Goal: Transaction & Acquisition: Purchase product/service

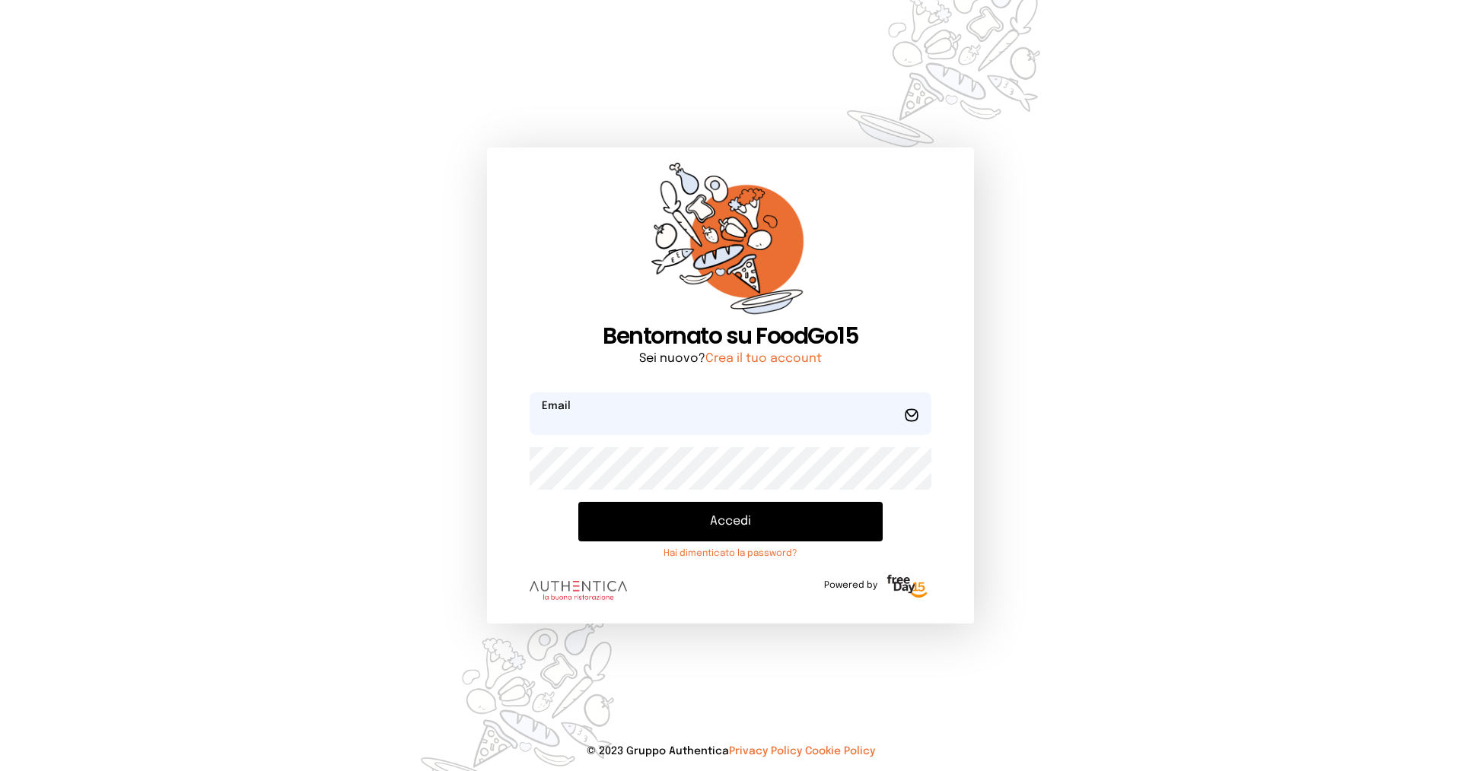
type input "**********"
click at [784, 514] on button "Accedi" at bounding box center [730, 522] width 304 height 40
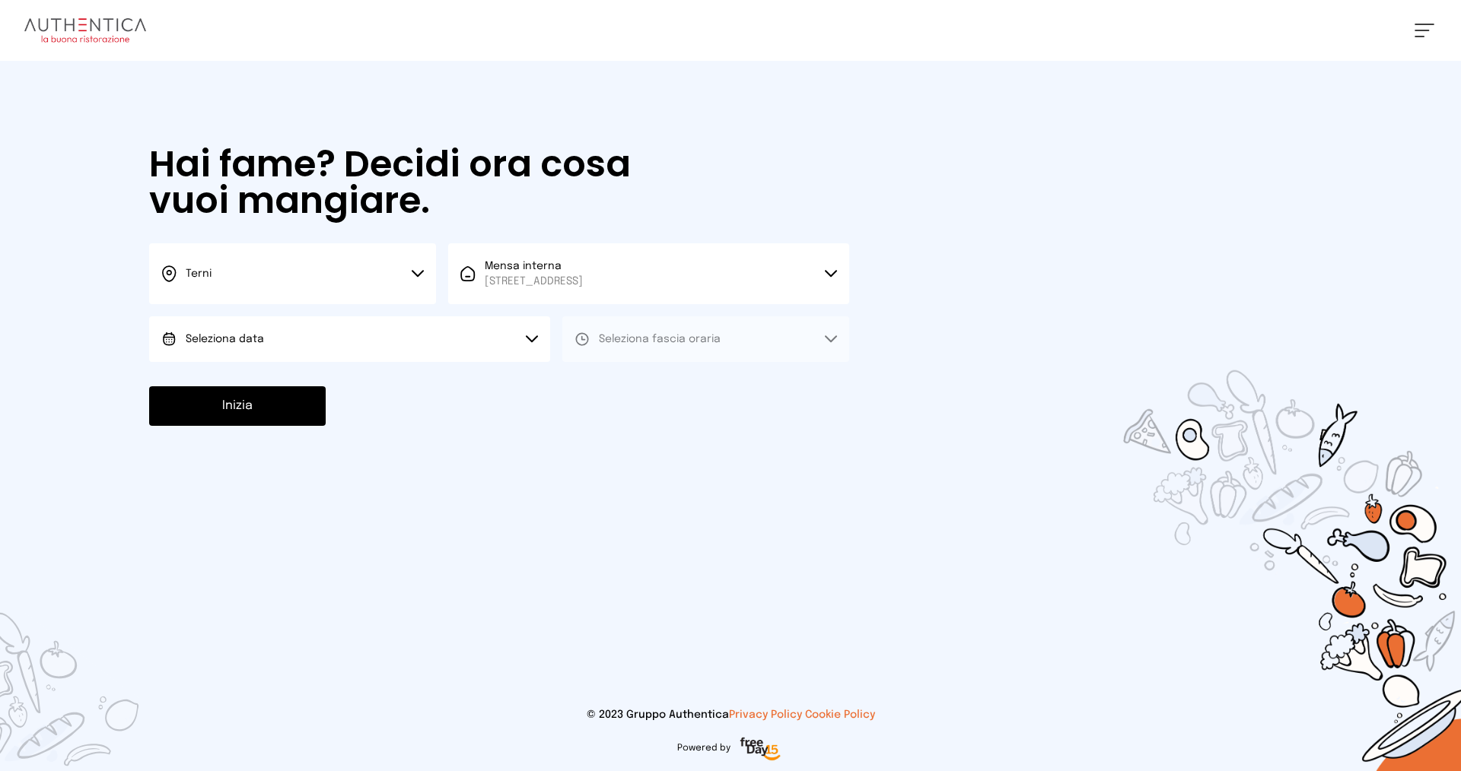
click at [424, 335] on button "Seleziona data" at bounding box center [349, 339] width 401 height 46
click at [413, 374] on li "[DATE], [DATE]" at bounding box center [349, 382] width 401 height 40
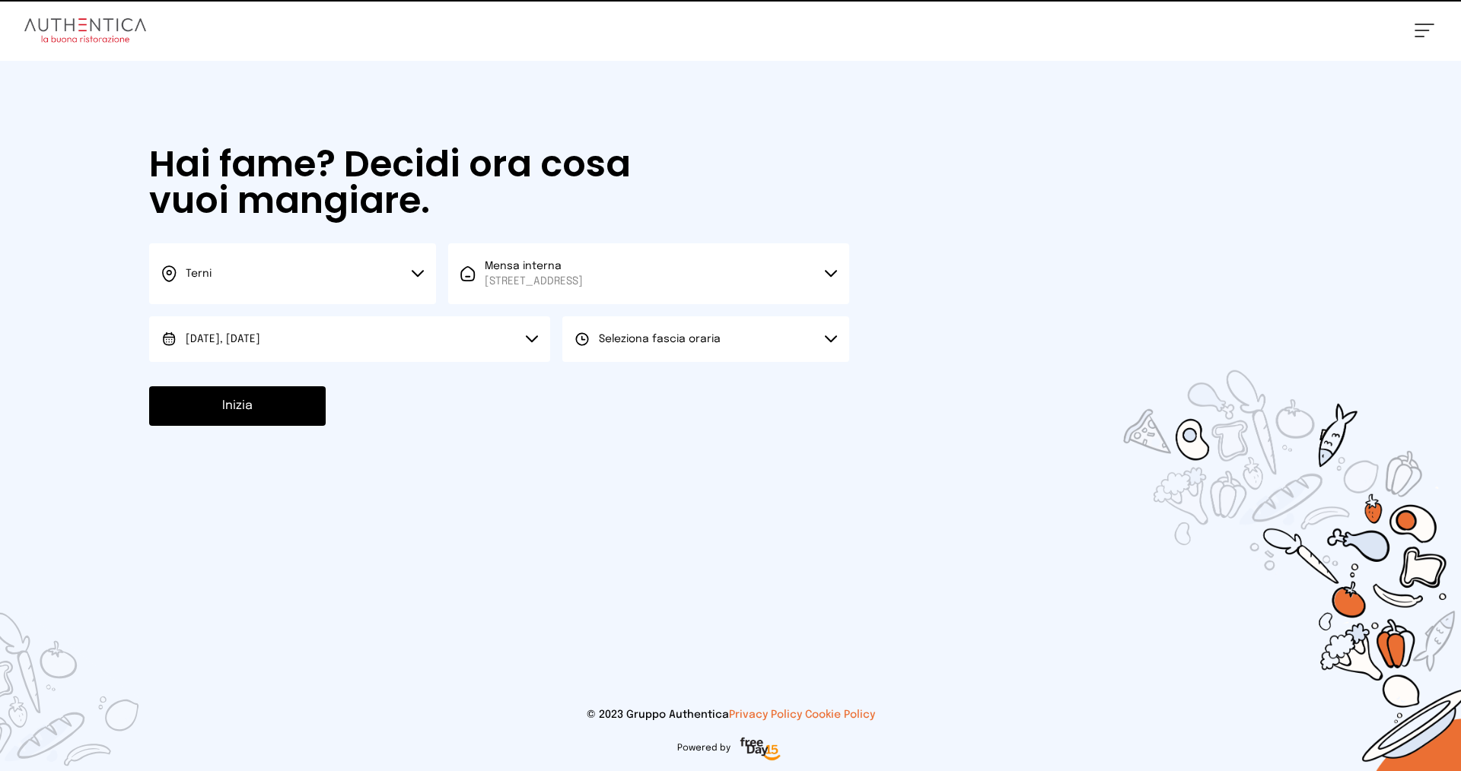
click at [676, 339] on span "Seleziona fascia oraria" at bounding box center [660, 339] width 122 height 11
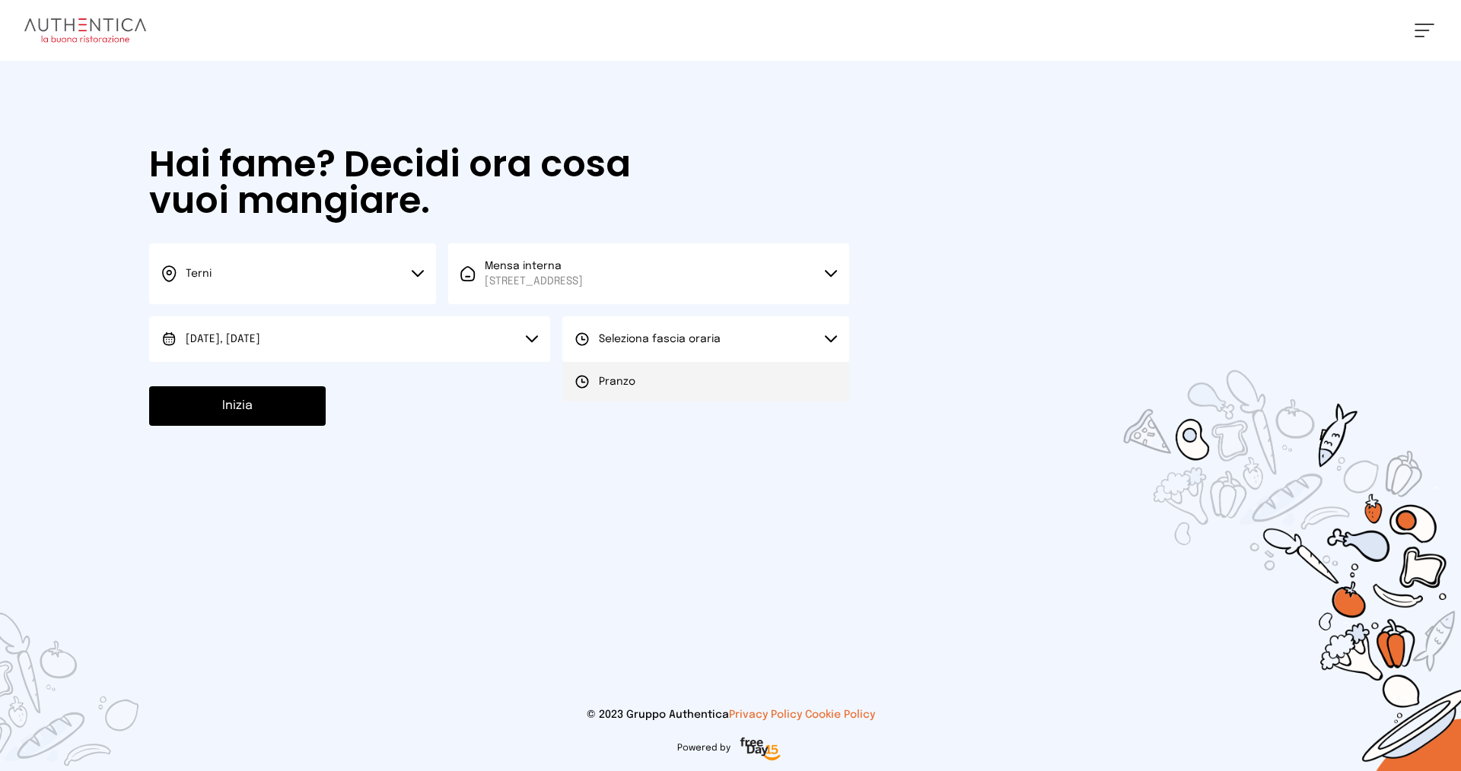
click at [677, 378] on li "Pranzo" at bounding box center [705, 382] width 287 height 40
click at [216, 415] on button "Inizia" at bounding box center [237, 406] width 176 height 40
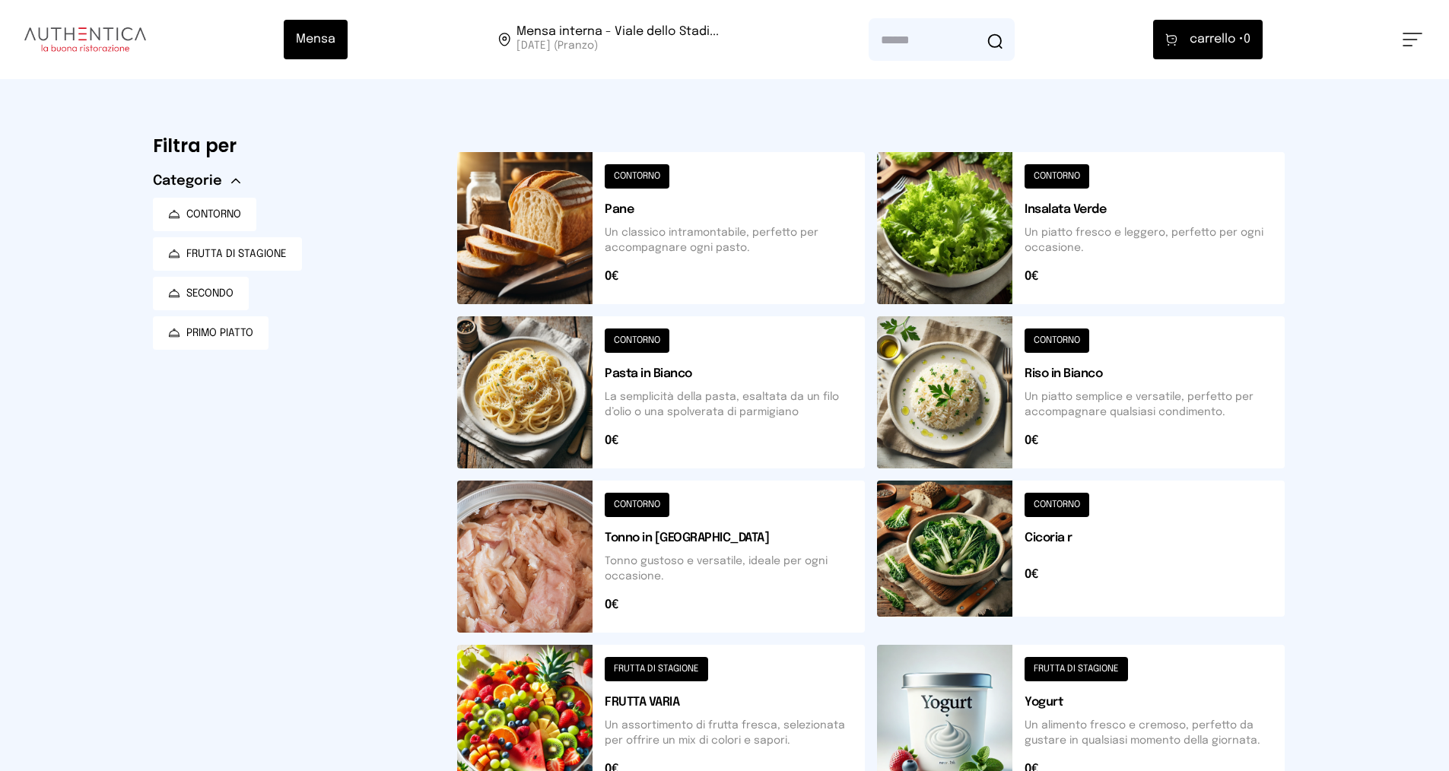
click at [1054, 508] on button at bounding box center [1081, 557] width 408 height 152
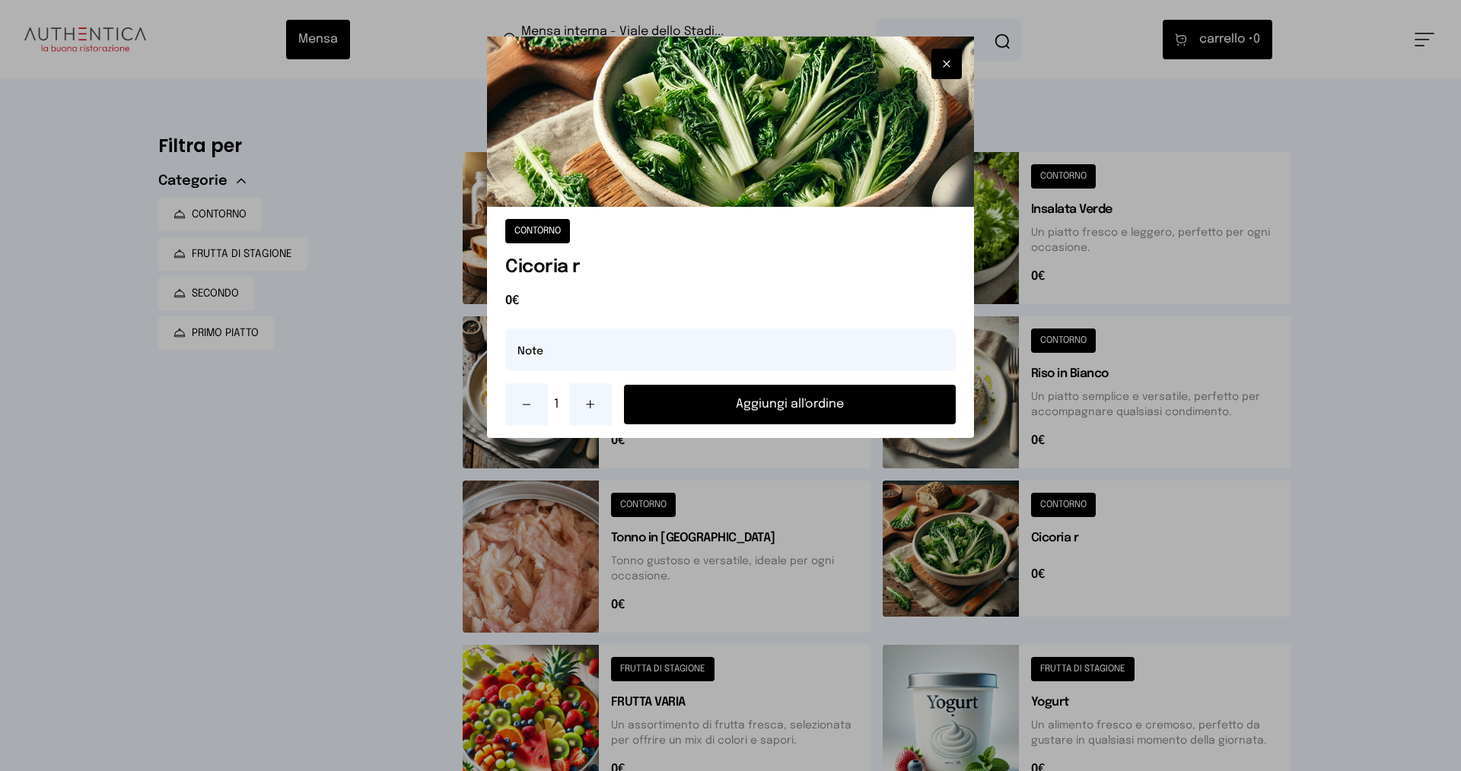
click at [832, 402] on button "Aggiungi all'ordine" at bounding box center [790, 405] width 332 height 40
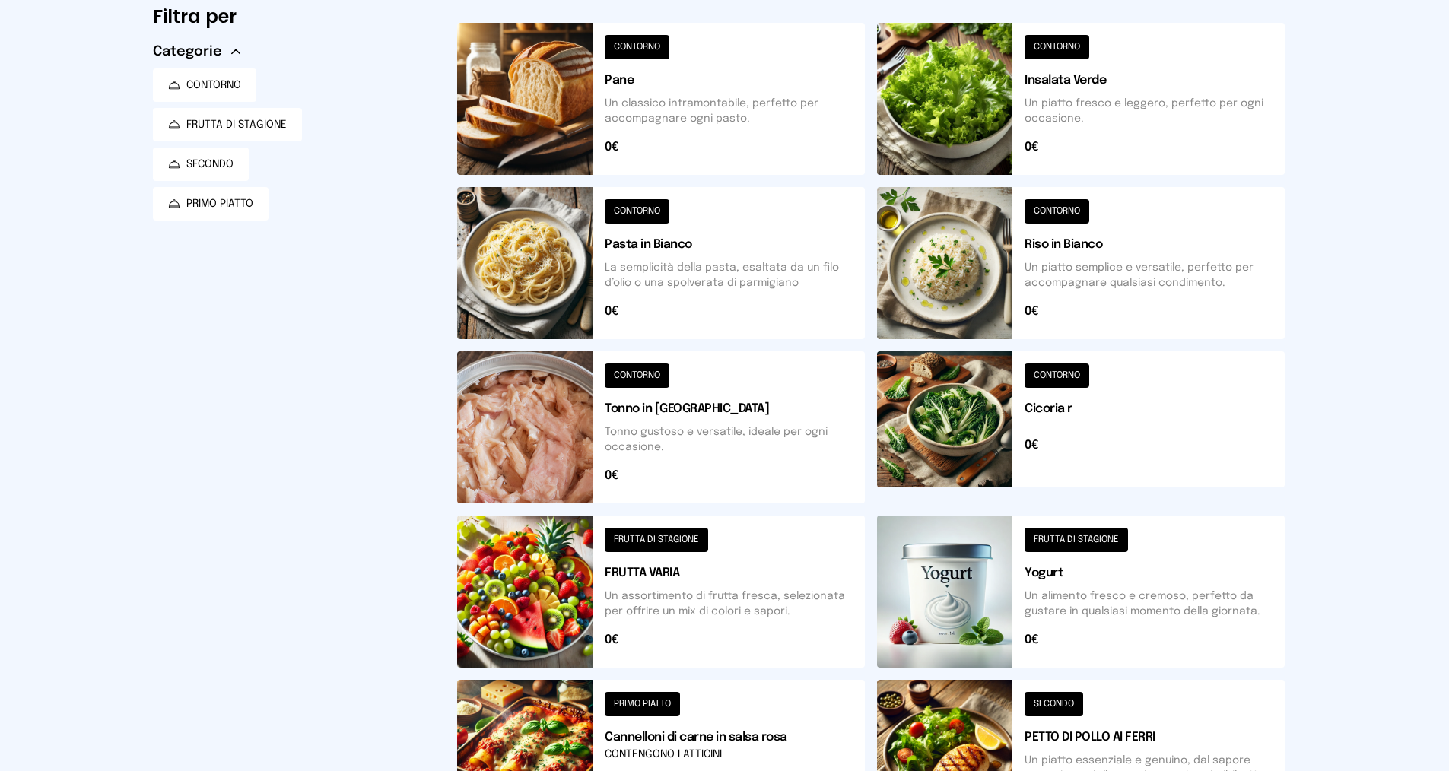
scroll to position [304, 0]
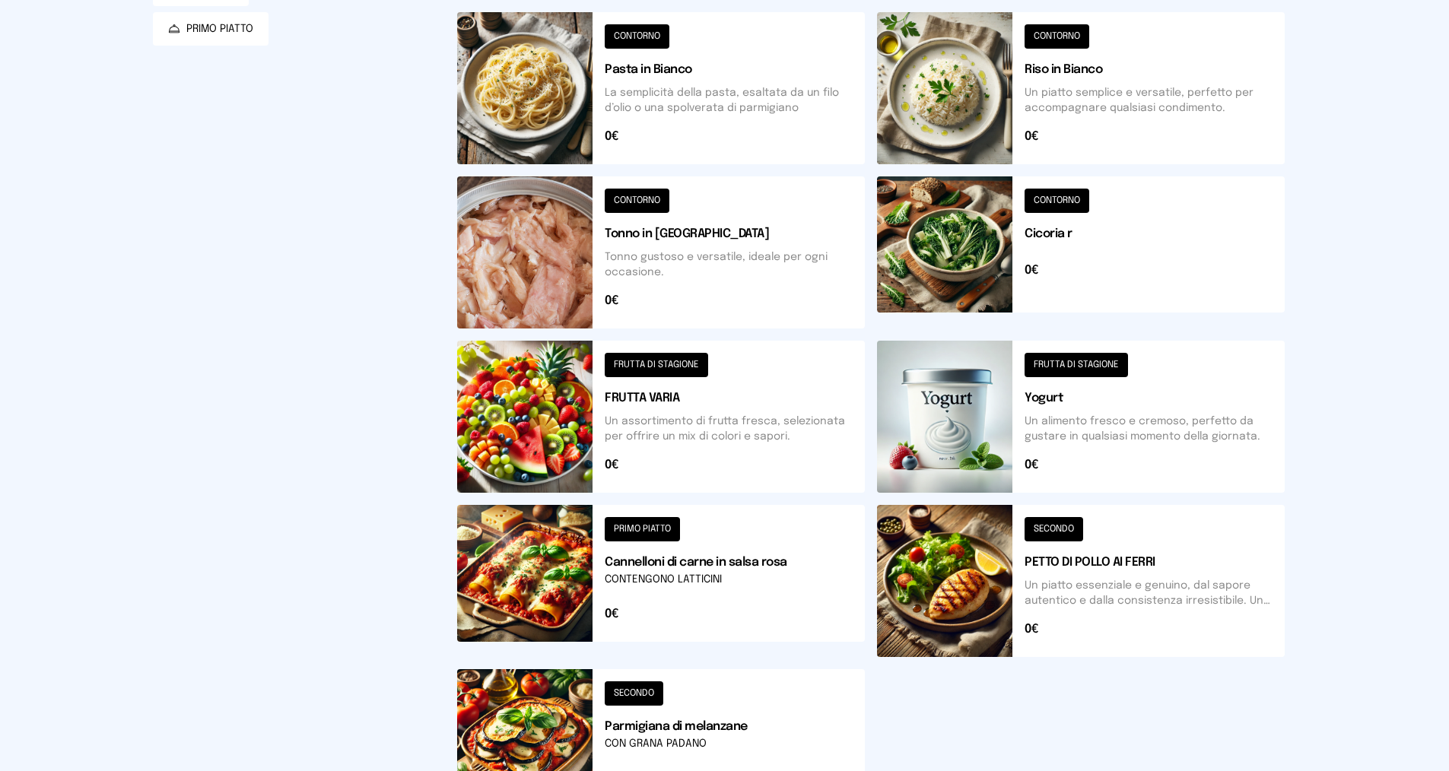
click at [1102, 370] on button at bounding box center [1081, 417] width 408 height 152
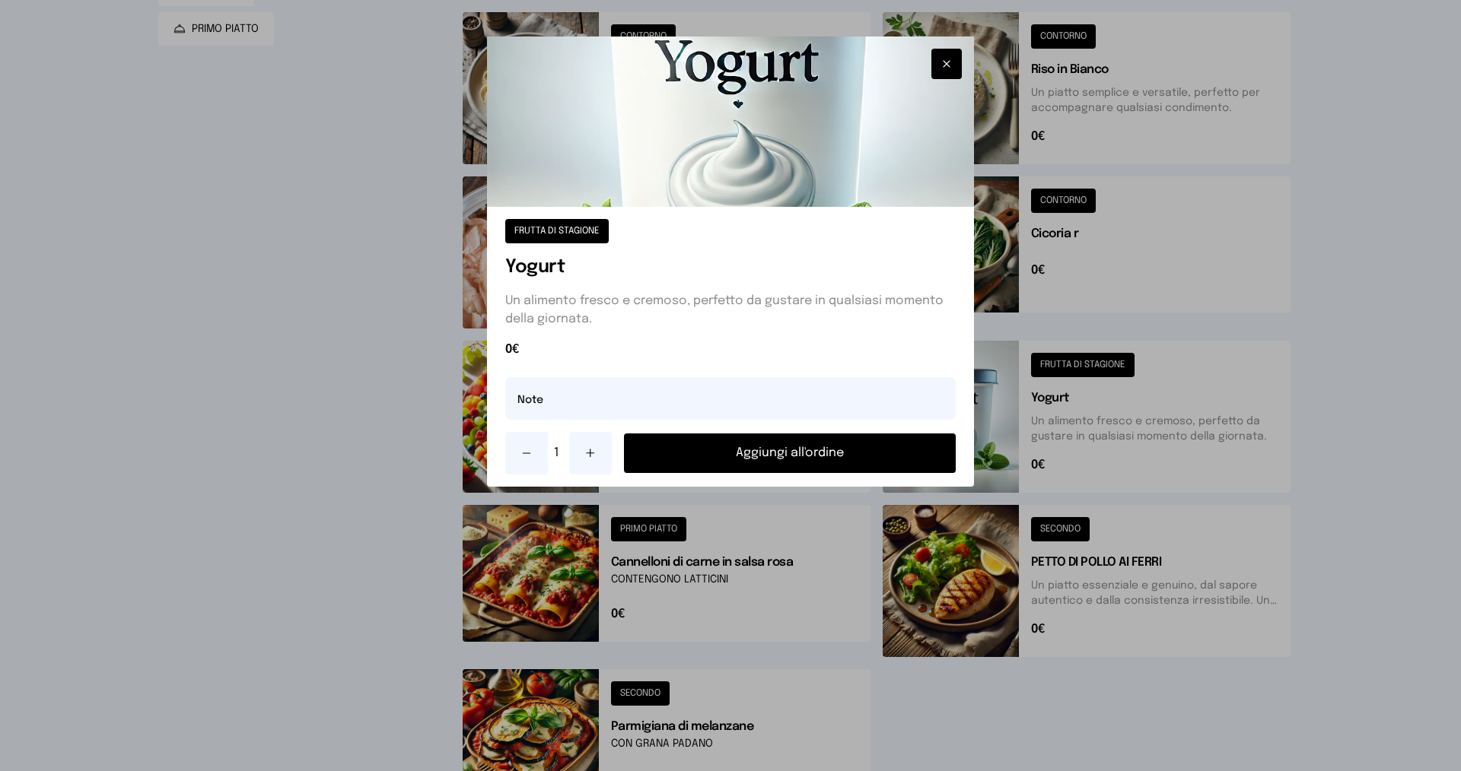
click at [831, 450] on button "Aggiungi all'ordine" at bounding box center [790, 454] width 332 height 40
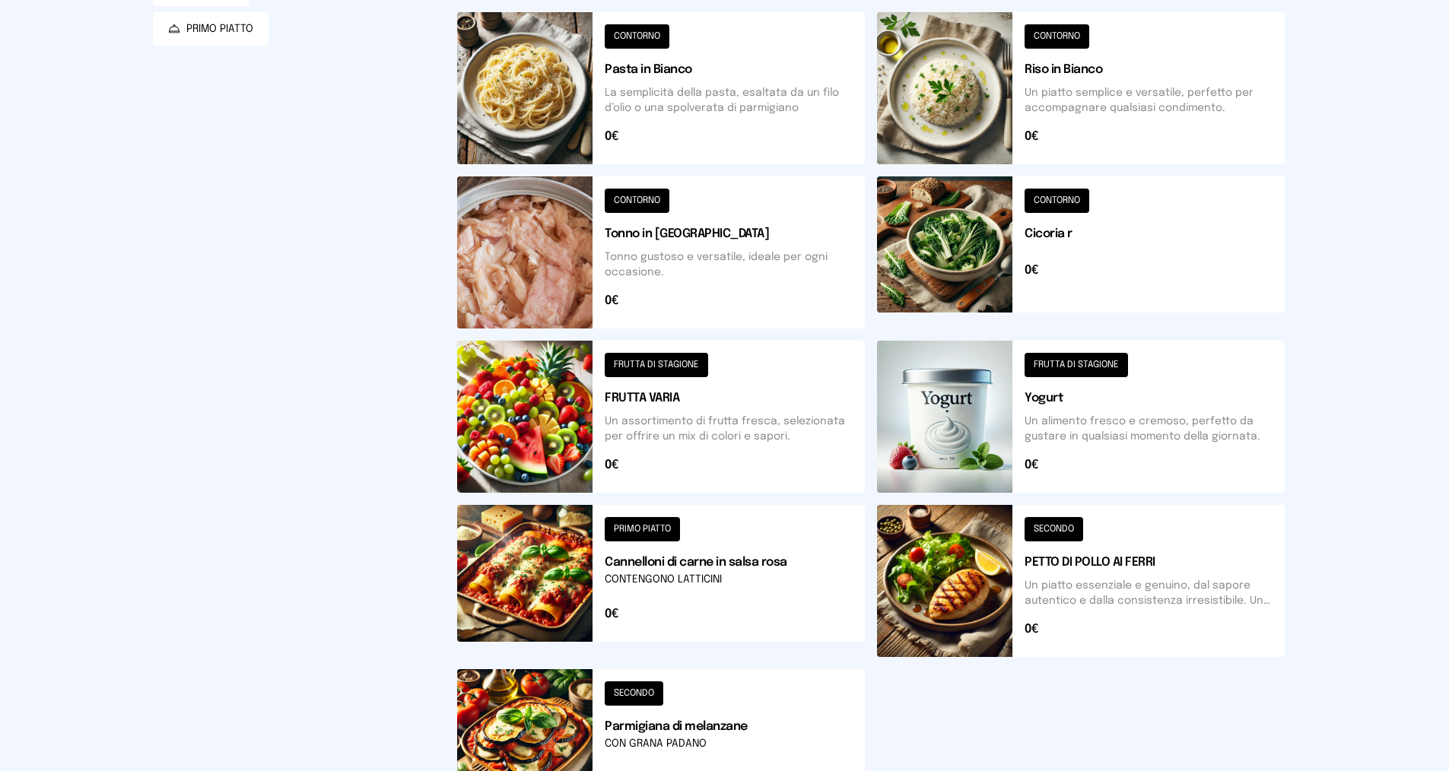
click at [648, 358] on button at bounding box center [661, 417] width 408 height 152
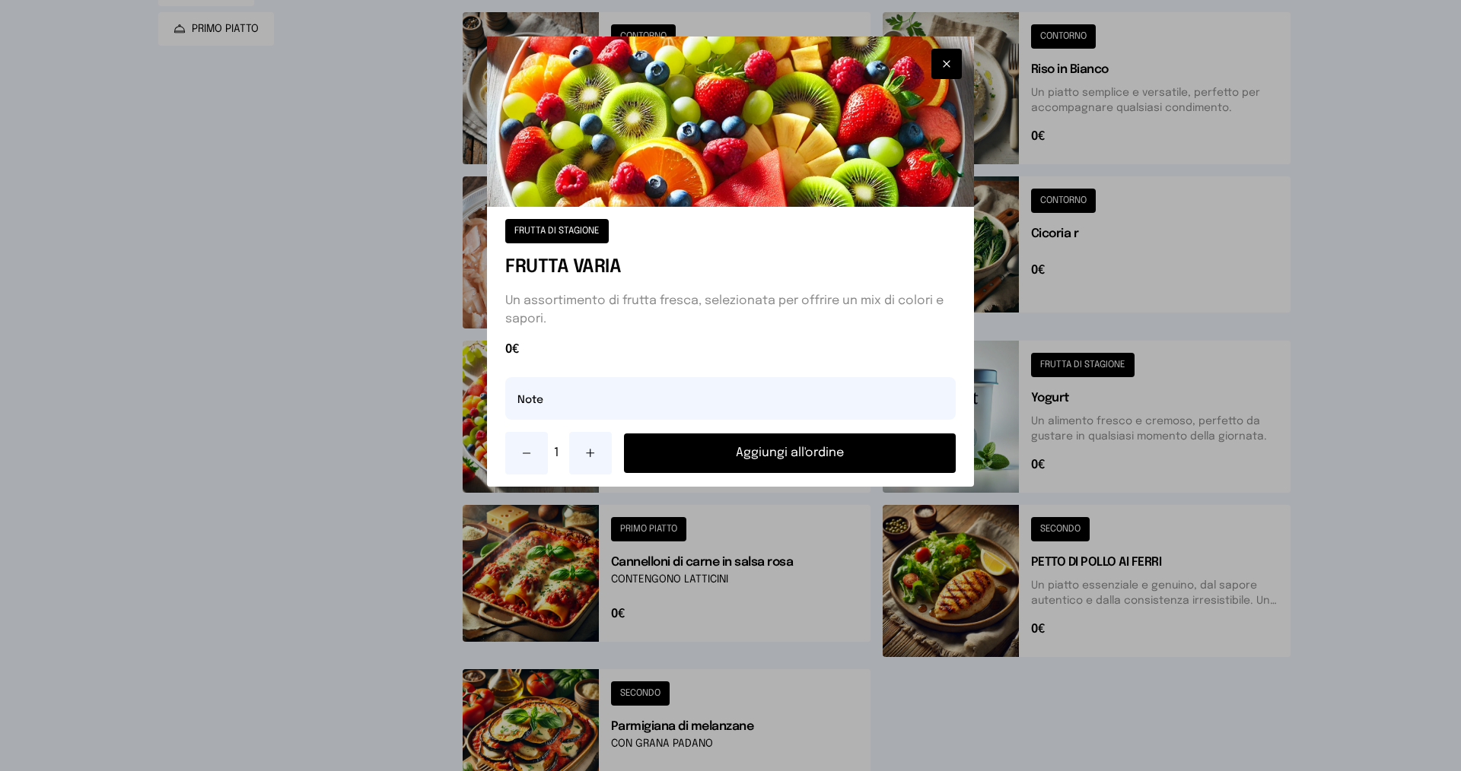
click at [773, 450] on button "Aggiungi all'ordine" at bounding box center [790, 454] width 332 height 40
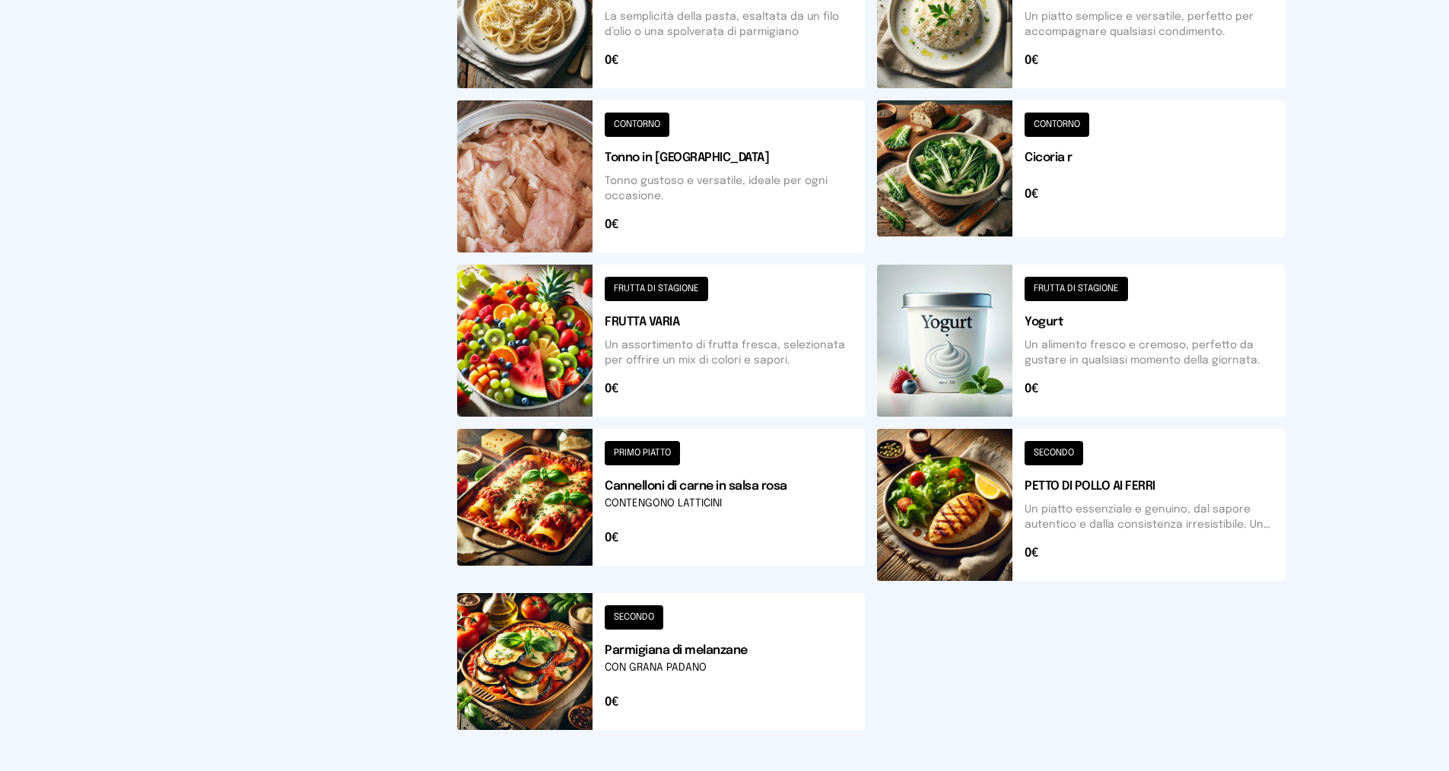
scroll to position [456, 0]
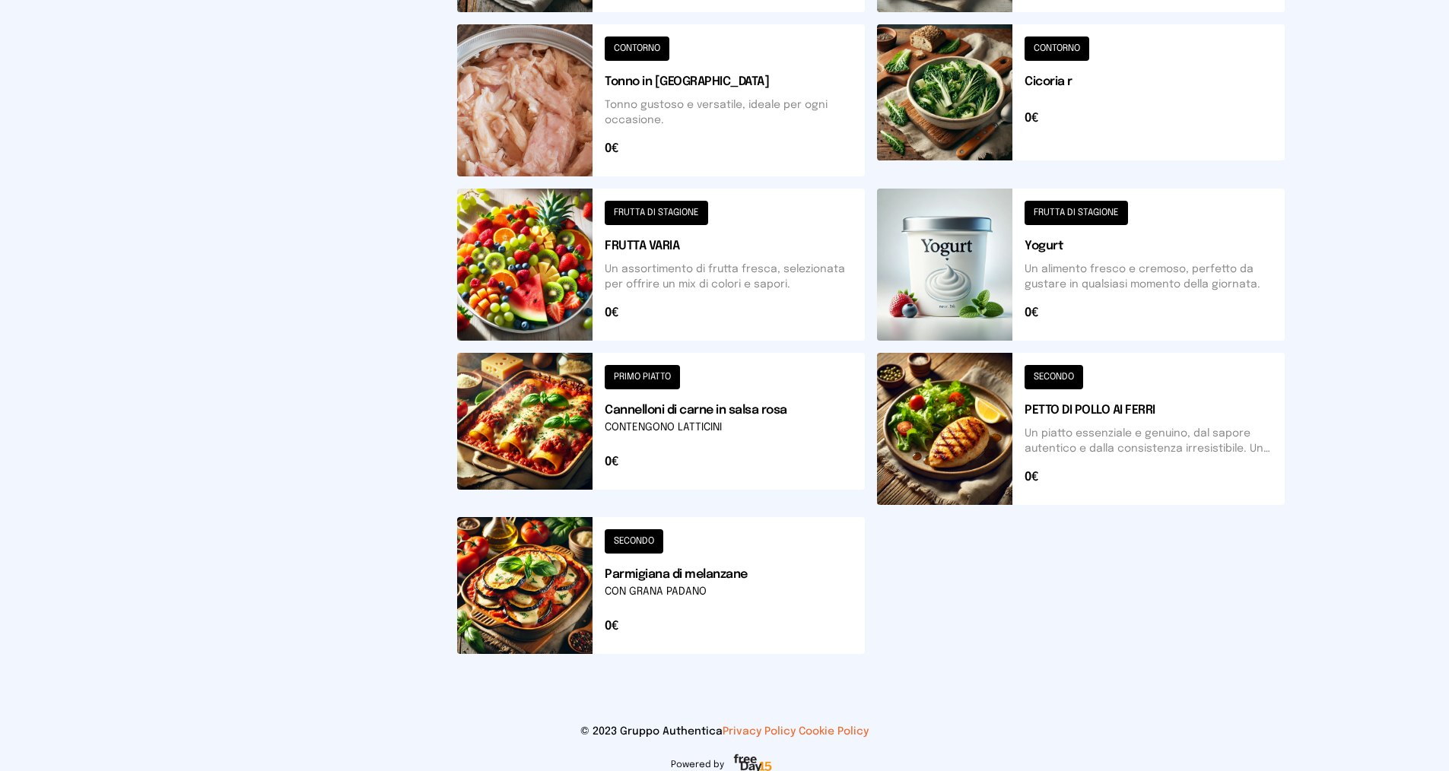
click at [650, 542] on button at bounding box center [661, 585] width 408 height 137
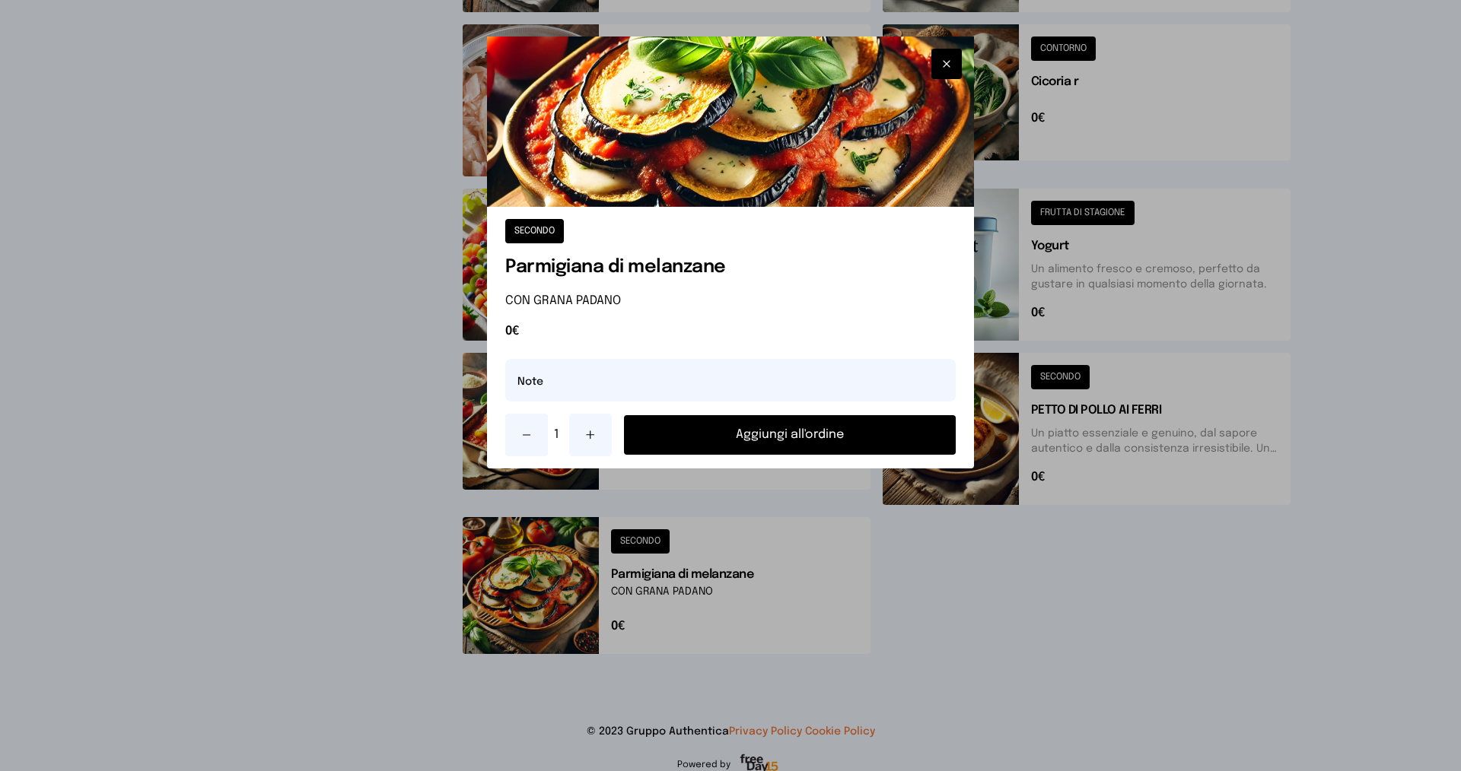
click at [761, 438] on button "Aggiungi all'ordine" at bounding box center [790, 435] width 332 height 40
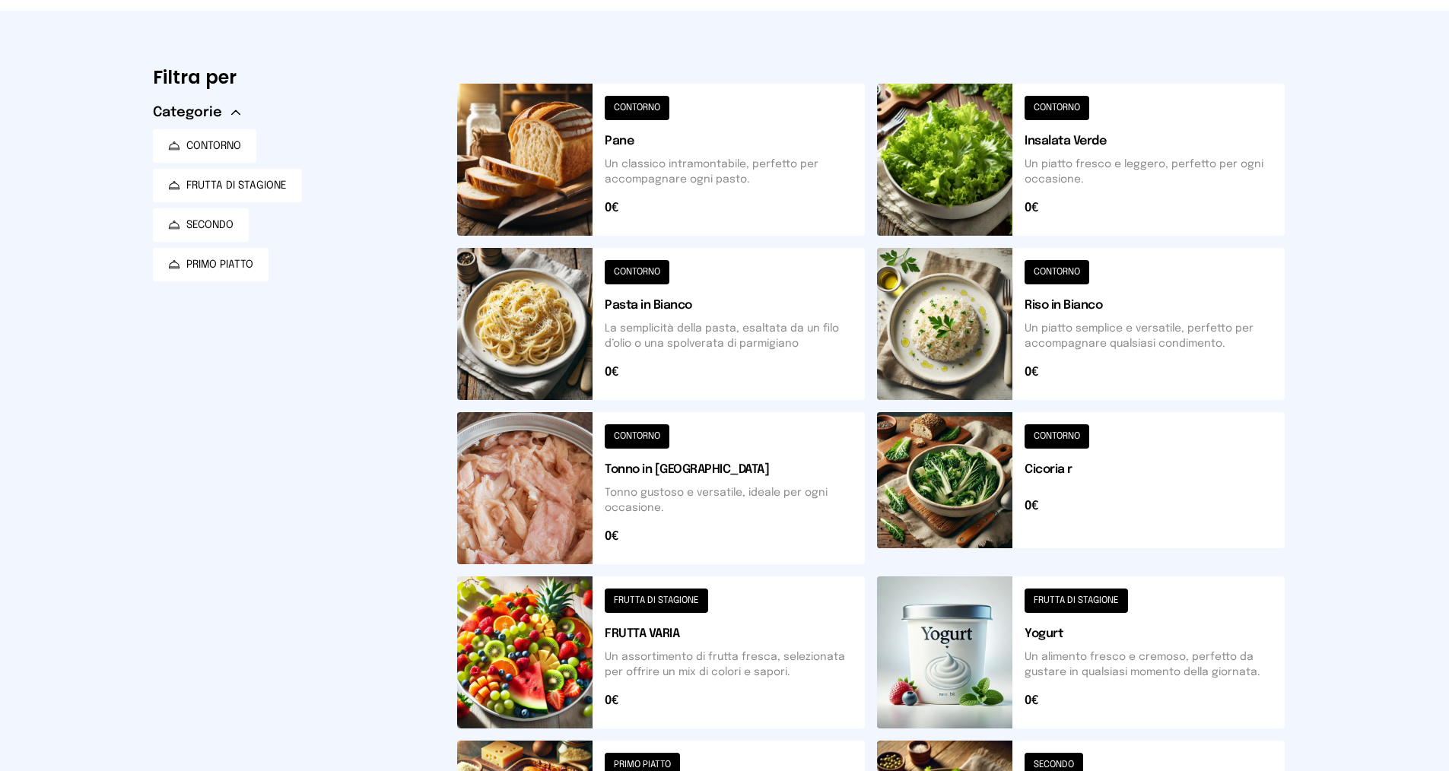
scroll to position [0, 0]
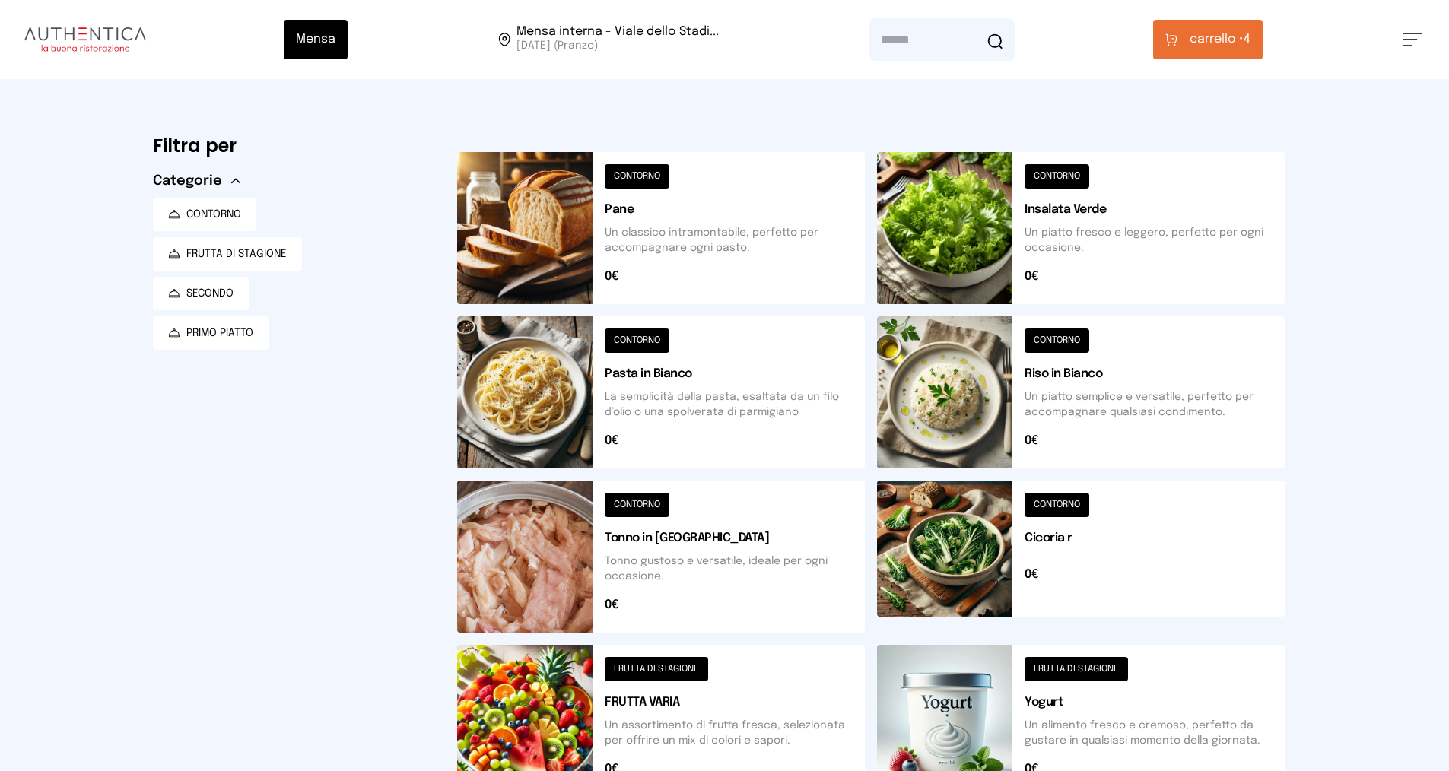
click at [1040, 175] on button at bounding box center [1081, 228] width 408 height 152
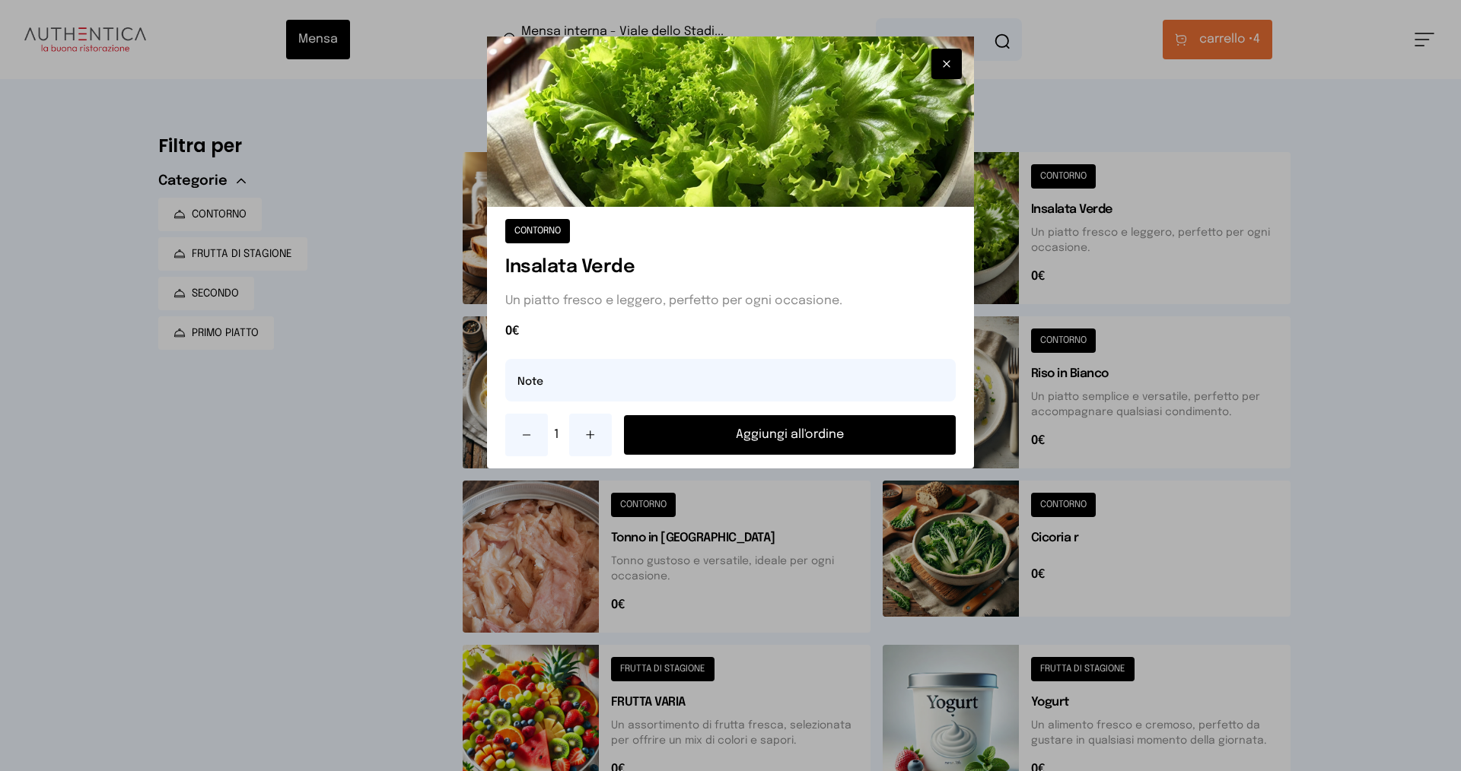
click at [809, 443] on button "Aggiungi all'ordine" at bounding box center [790, 435] width 332 height 40
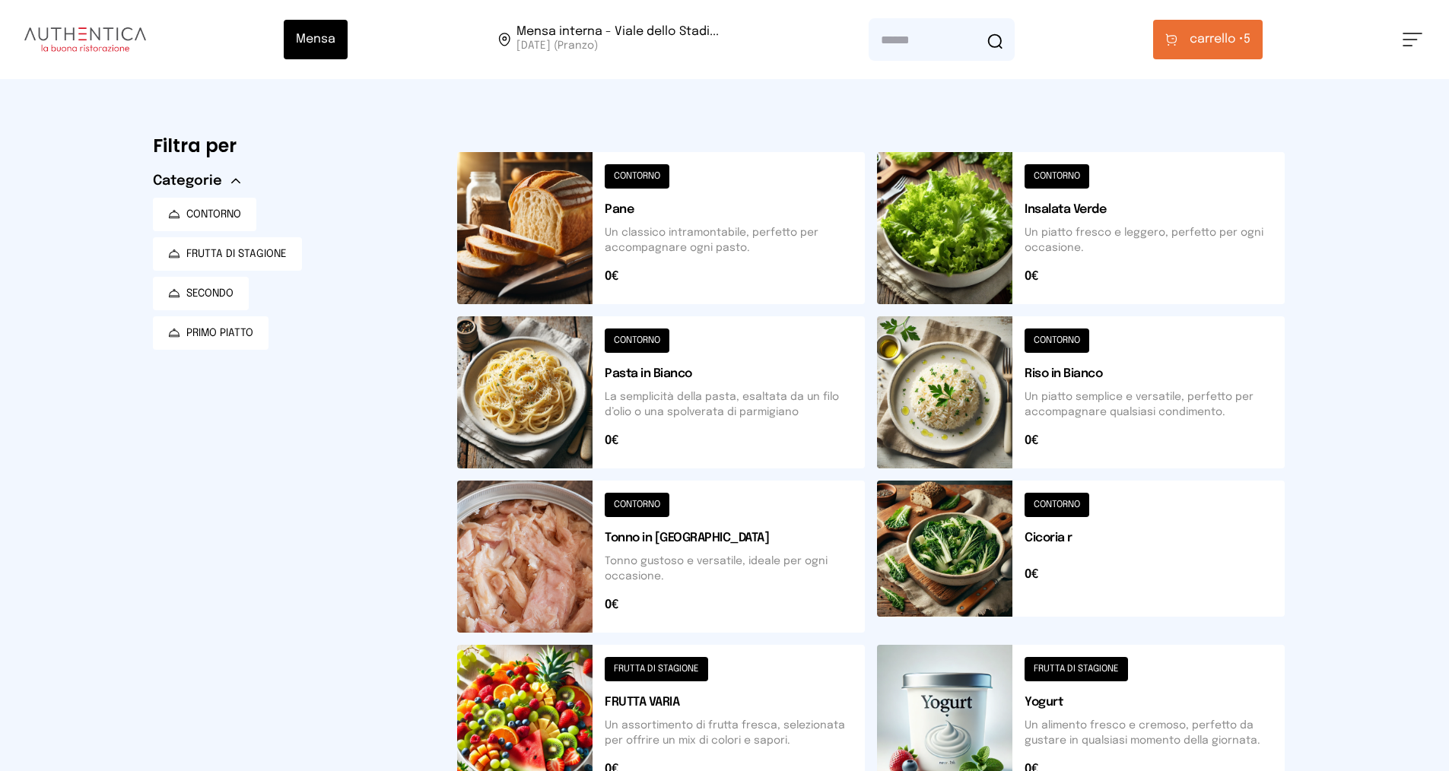
click at [643, 163] on button at bounding box center [661, 228] width 408 height 152
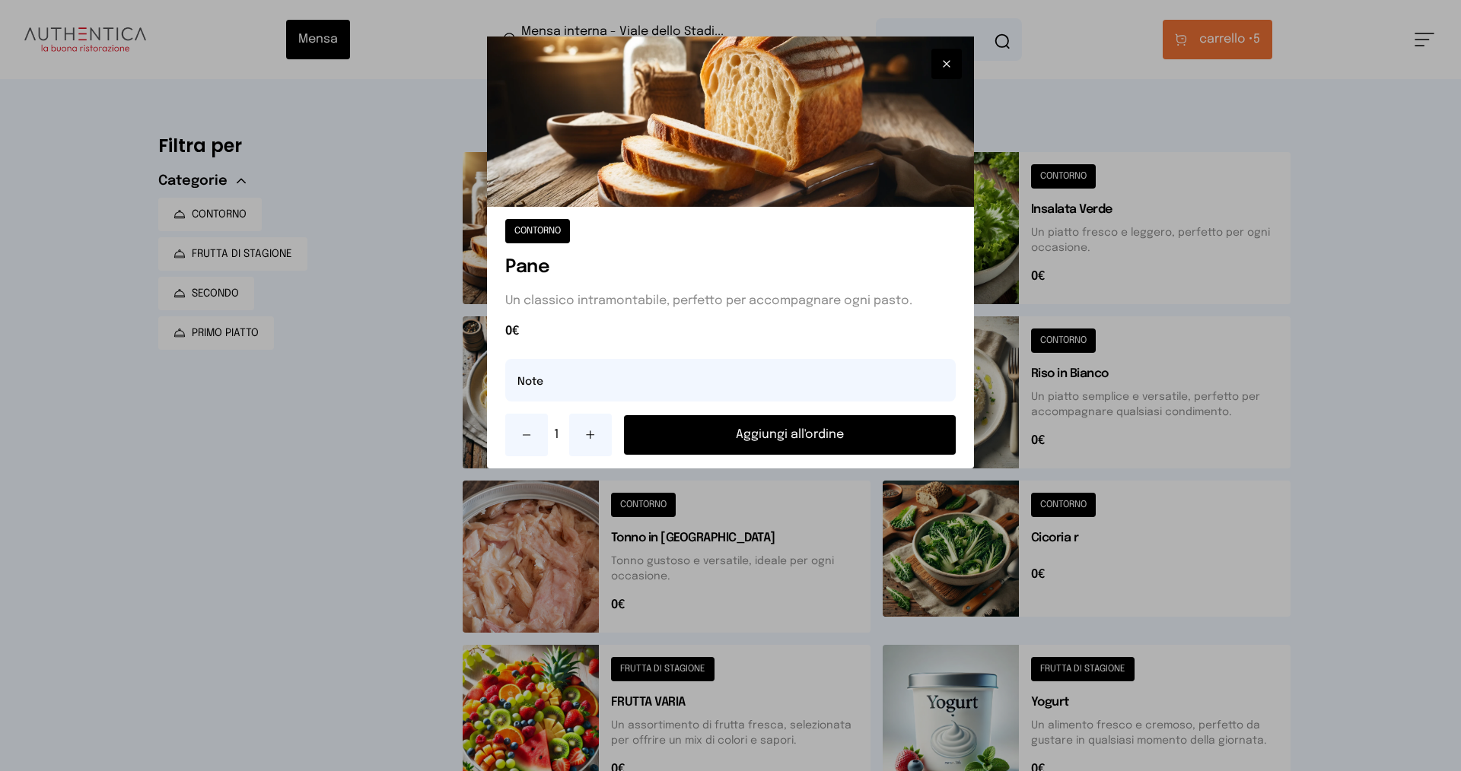
click at [861, 447] on button "Aggiungi all'ordine" at bounding box center [790, 435] width 332 height 40
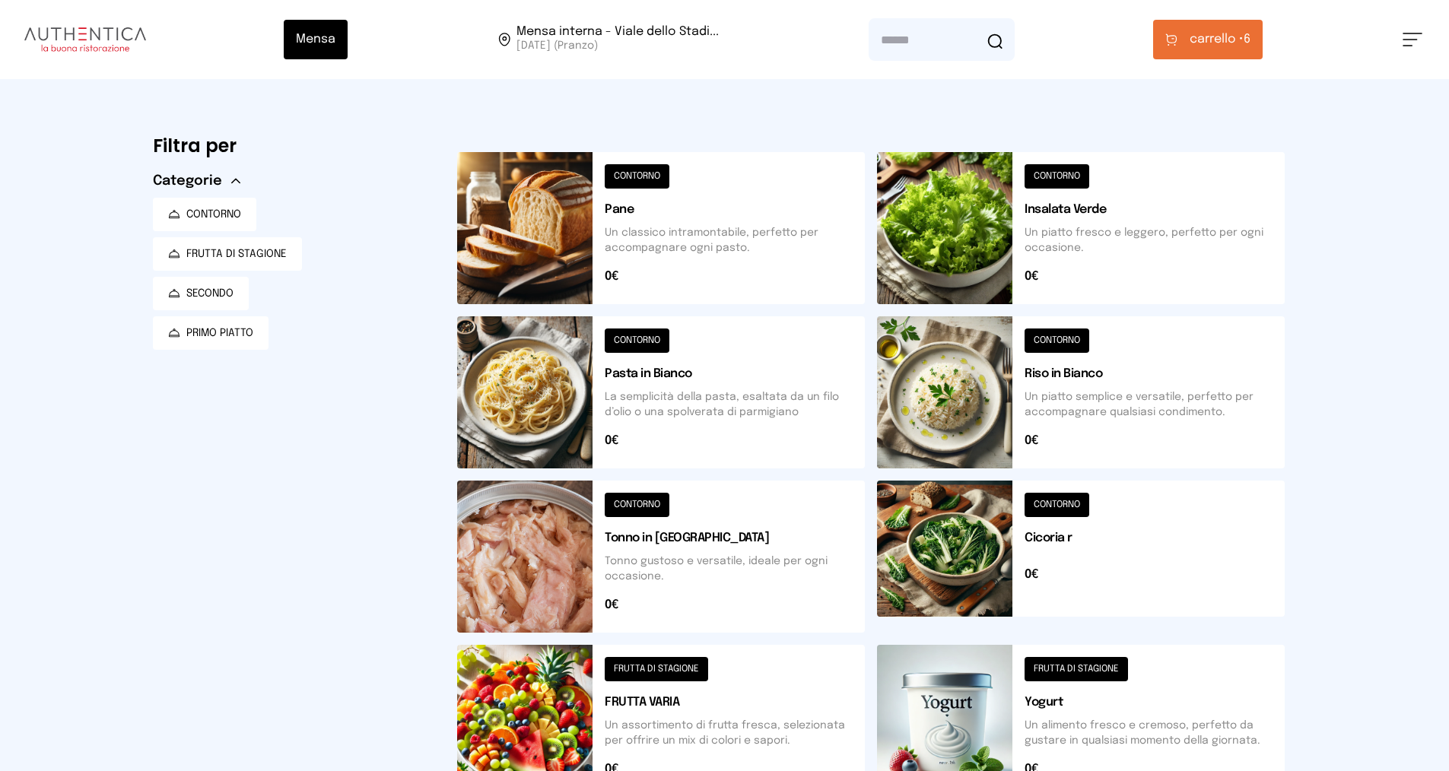
click at [1060, 177] on button at bounding box center [1081, 228] width 408 height 152
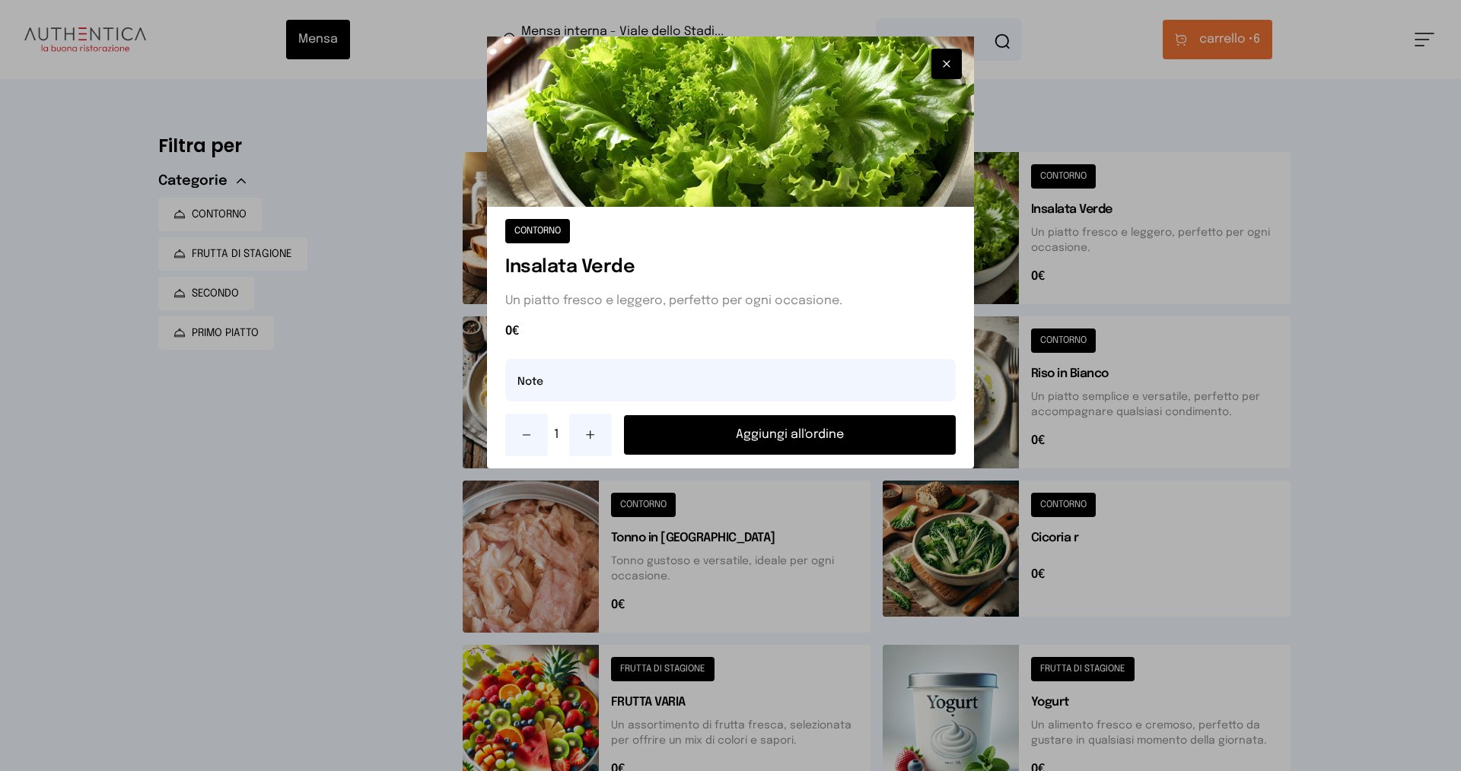
click at [861, 434] on button "Aggiungi all'ordine" at bounding box center [790, 435] width 332 height 40
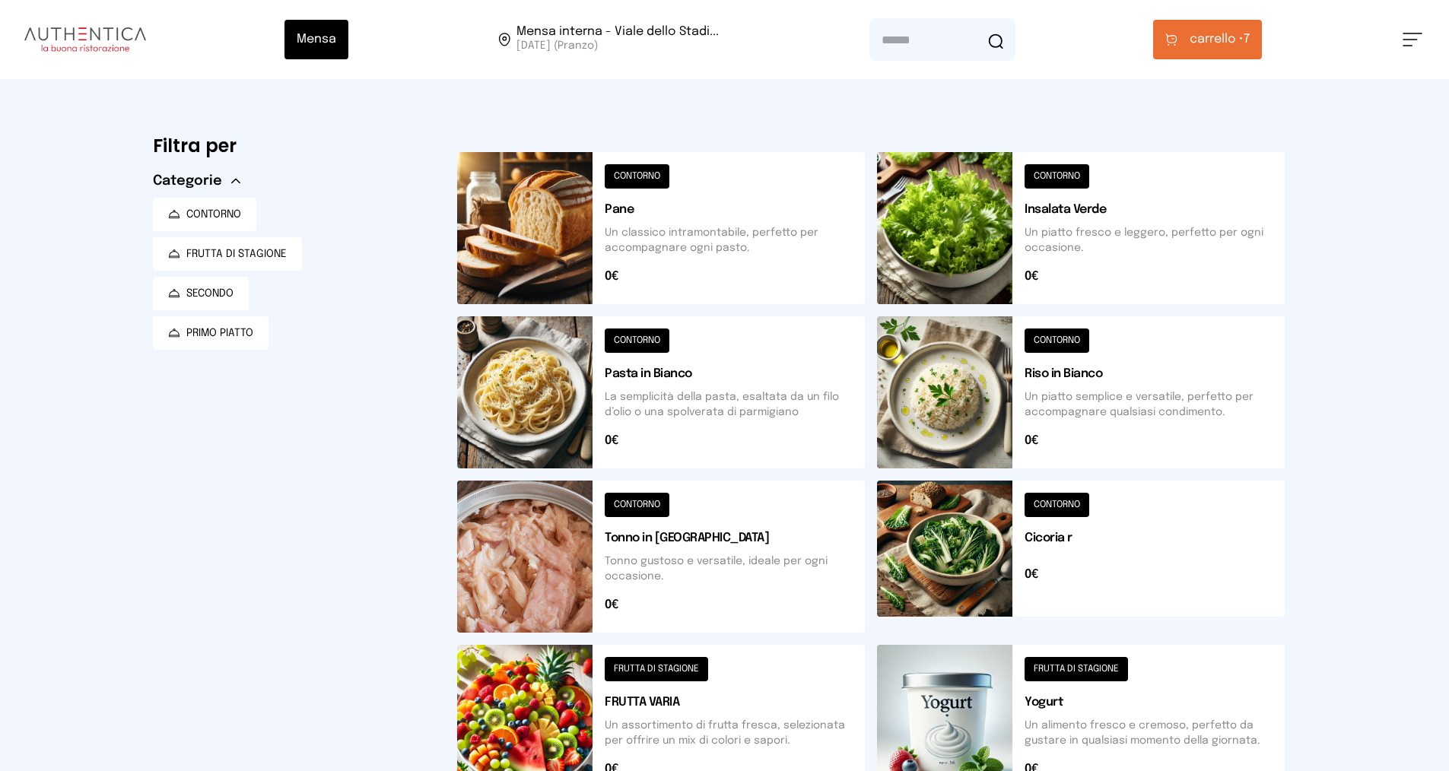
click at [1054, 173] on button at bounding box center [1081, 228] width 408 height 152
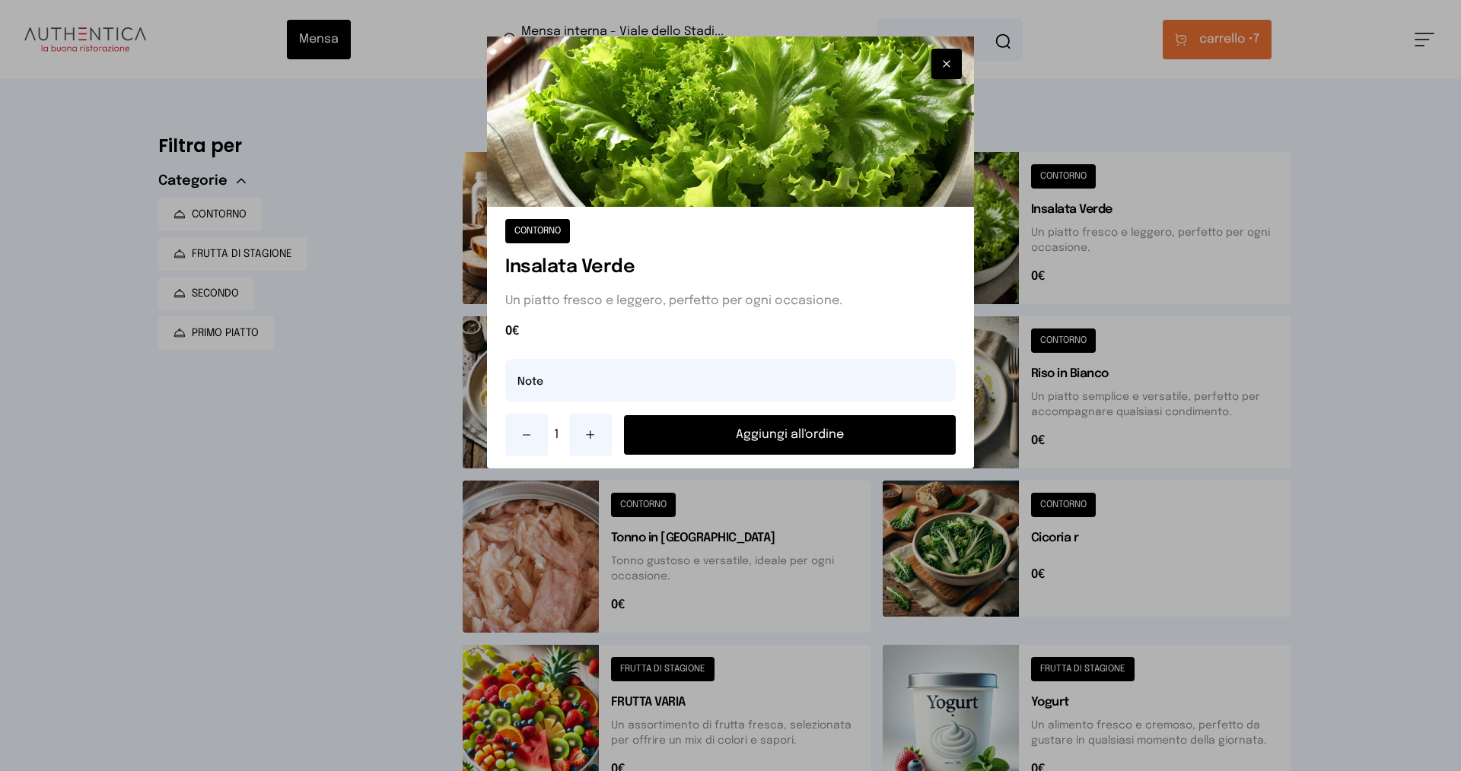
click at [744, 433] on button "Aggiungi all'ordine" at bounding box center [790, 435] width 332 height 40
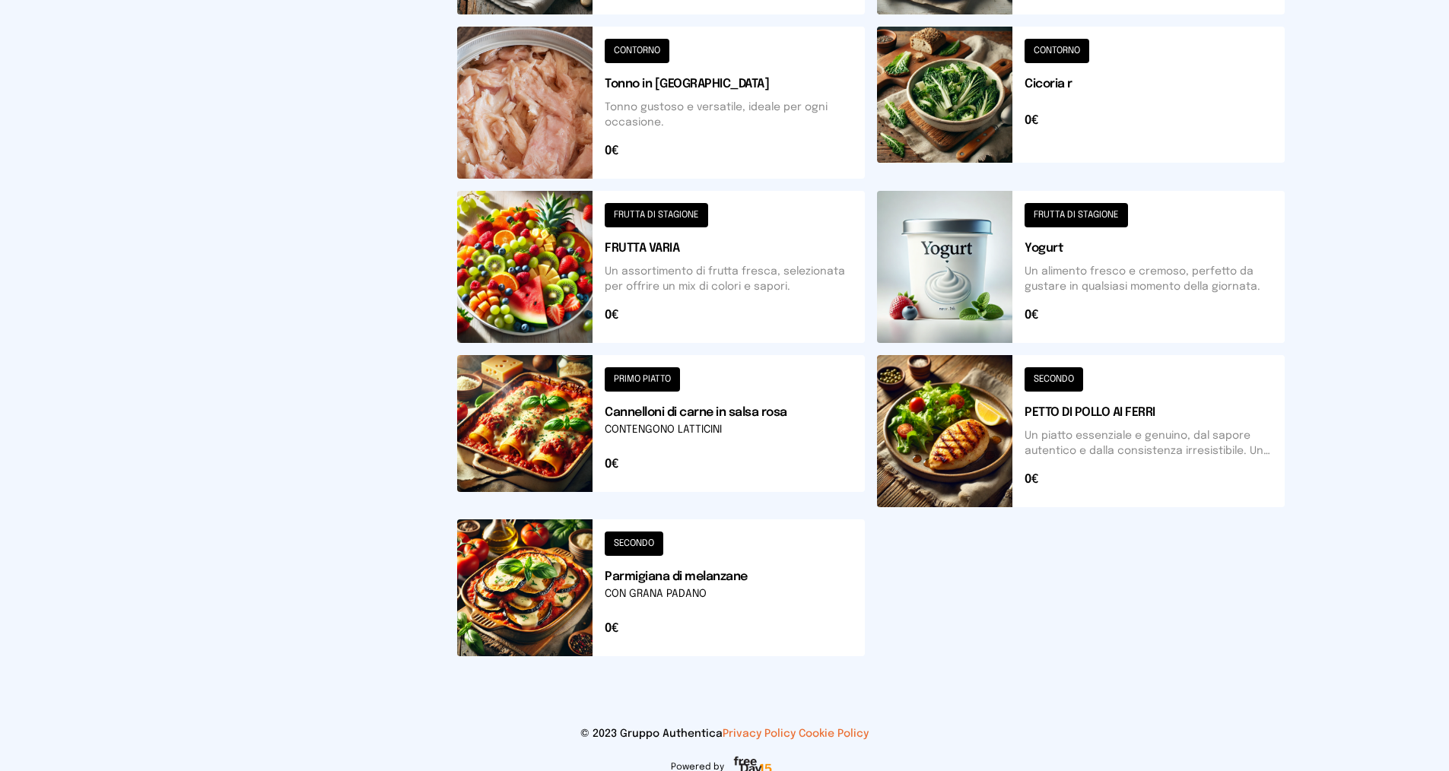
scroll to position [456, 0]
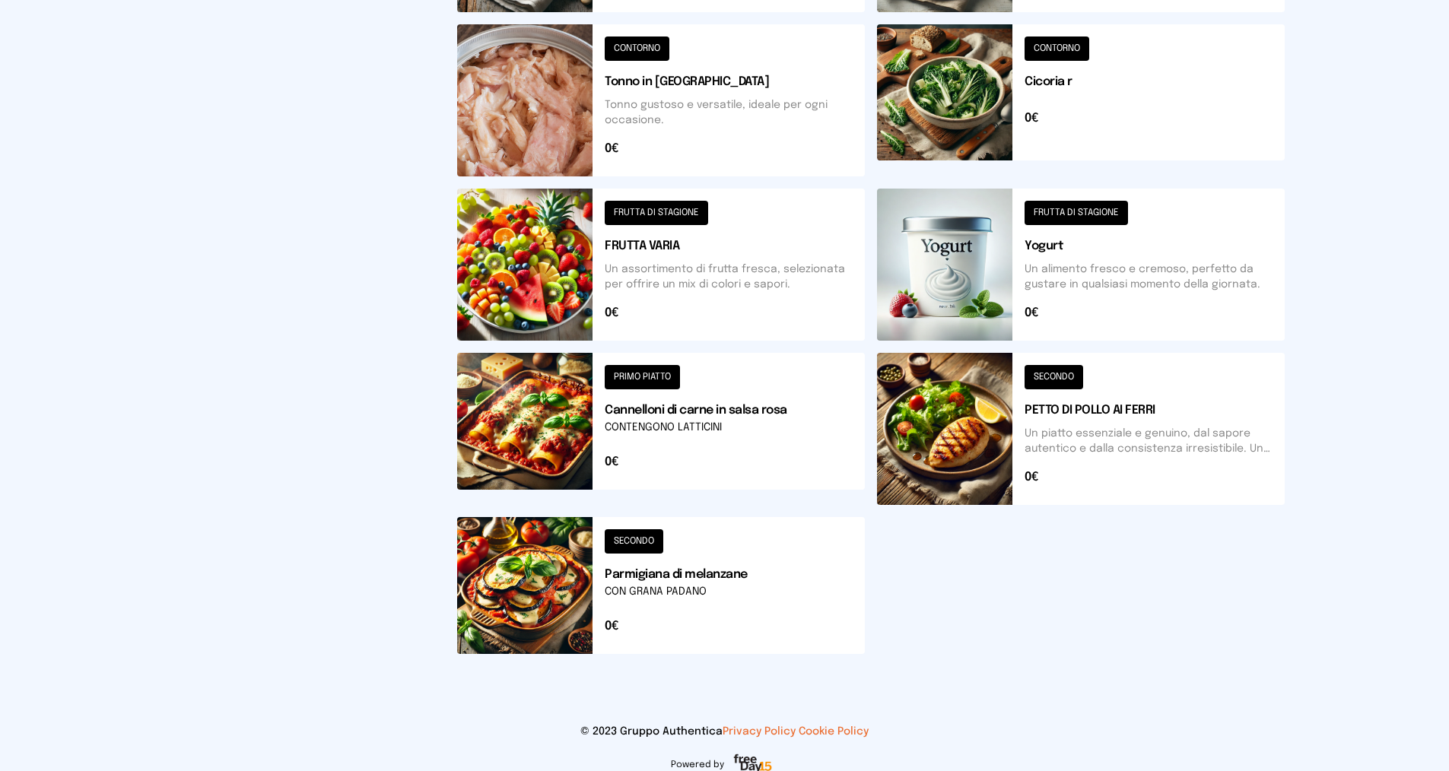
click at [647, 536] on button at bounding box center [661, 585] width 408 height 137
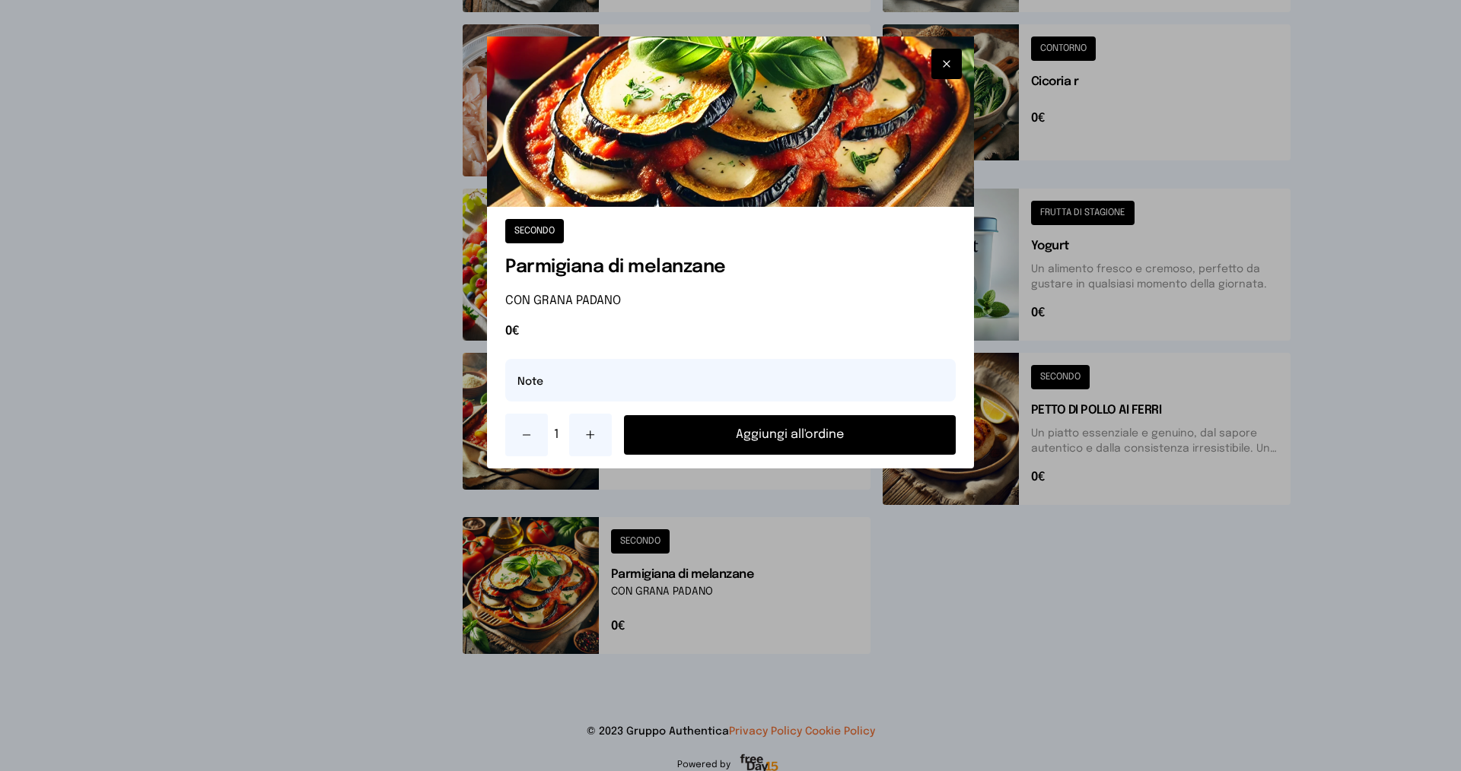
click at [728, 437] on button "Aggiungi all'ordine" at bounding box center [790, 435] width 332 height 40
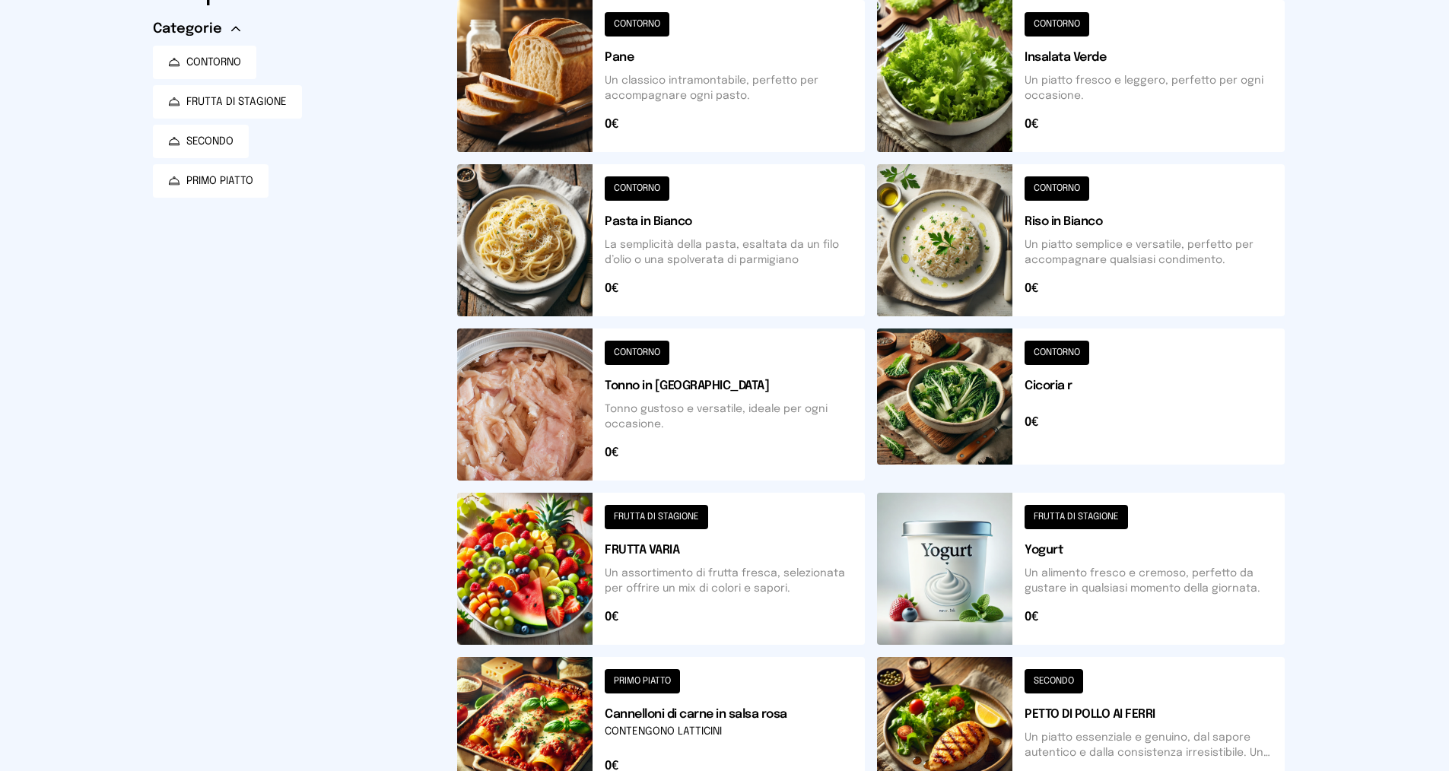
scroll to position [0, 0]
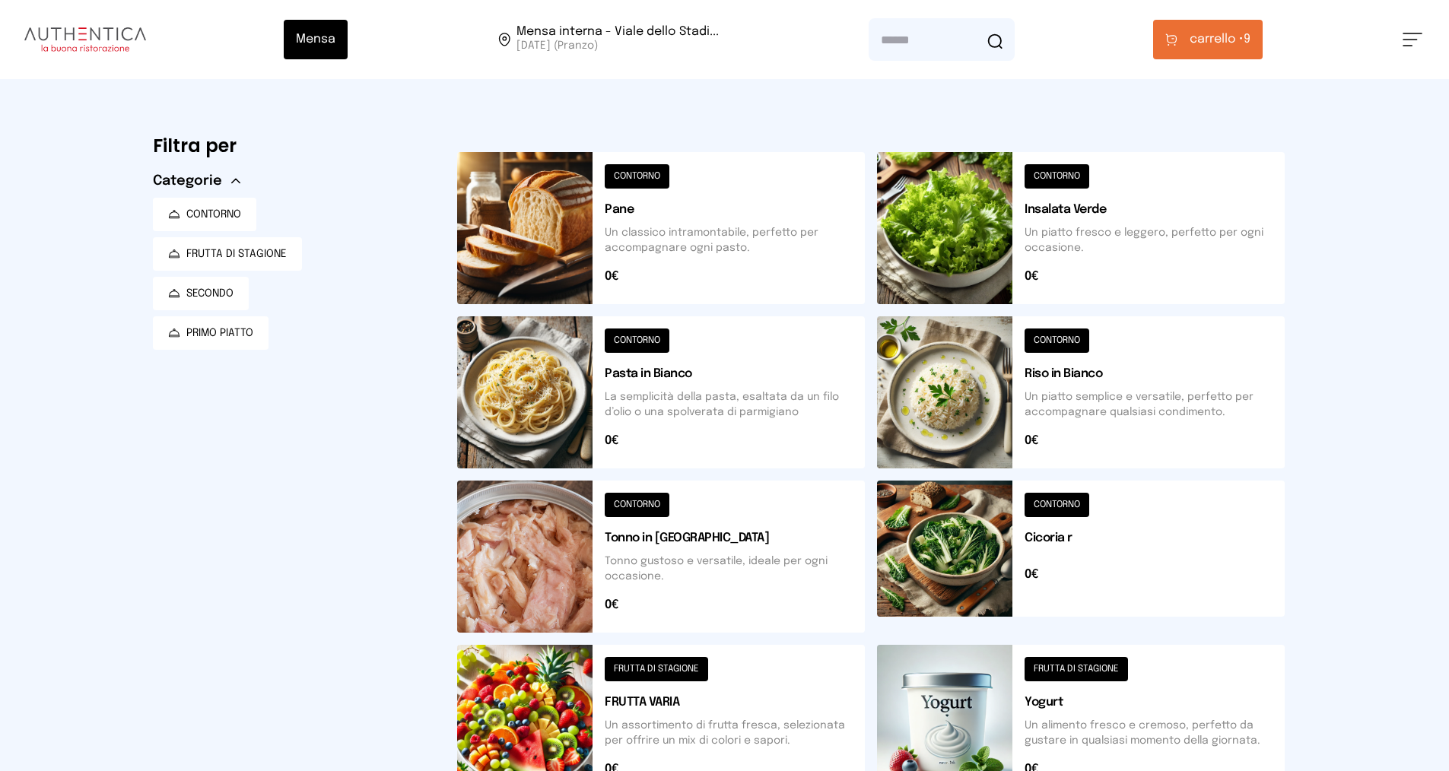
click at [1191, 48] on button "carrello • 9" at bounding box center [1208, 40] width 110 height 40
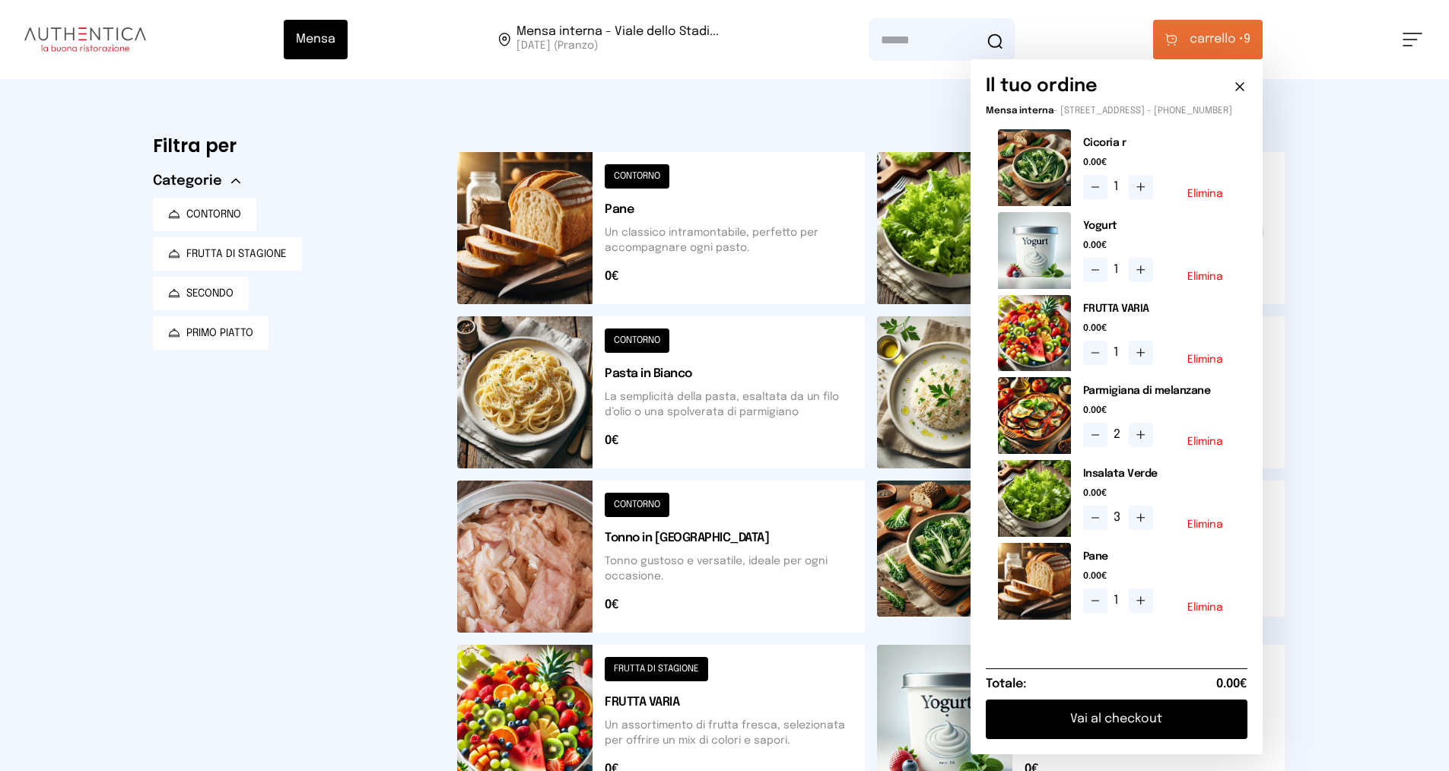
click at [1146, 736] on button "Vai al checkout" at bounding box center [1117, 720] width 262 height 40
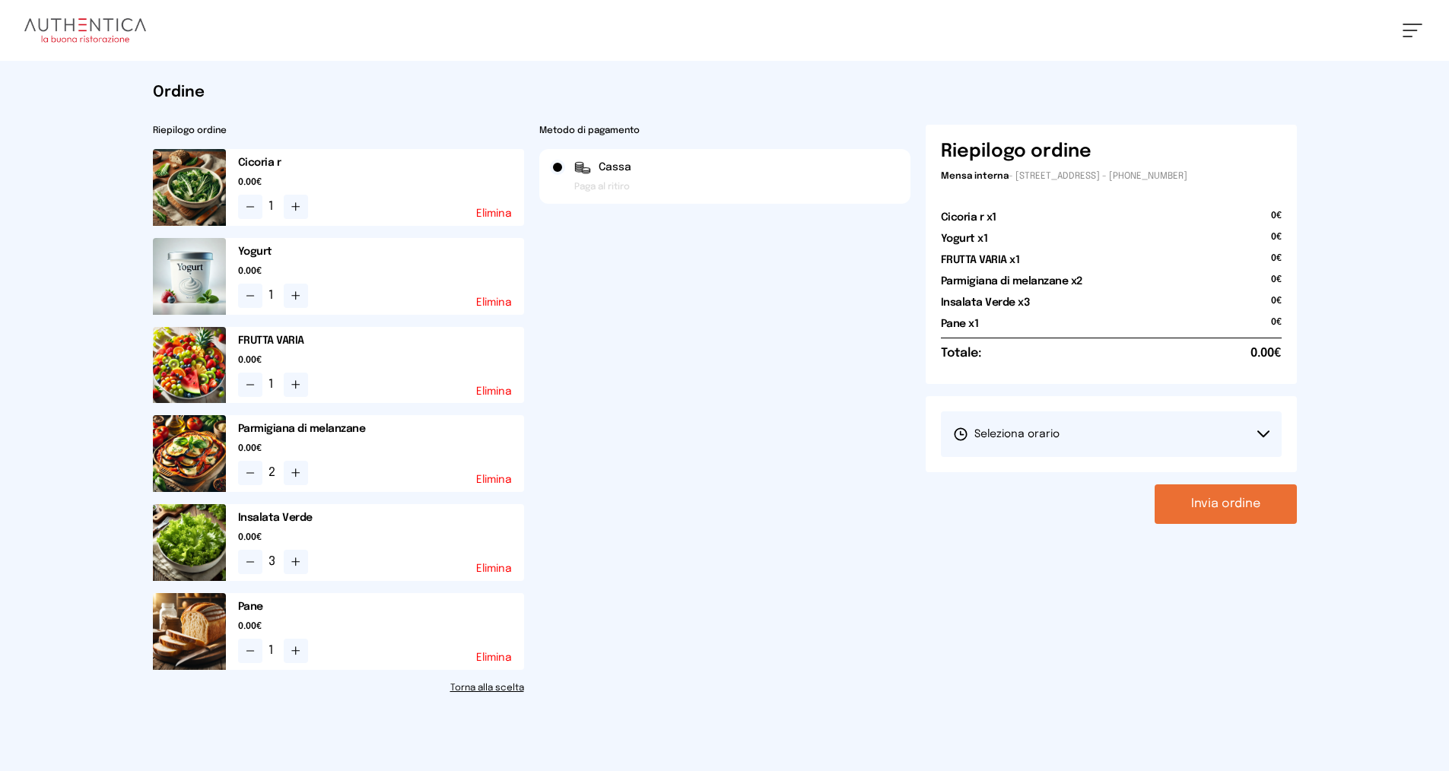
click at [1175, 434] on button "Seleziona orario" at bounding box center [1111, 435] width 341 height 46
click at [1158, 466] on li "1° Turno (13:00 - 15:00)" at bounding box center [1111, 477] width 341 height 40
click at [1224, 508] on button "Invia ordine" at bounding box center [1226, 505] width 142 height 40
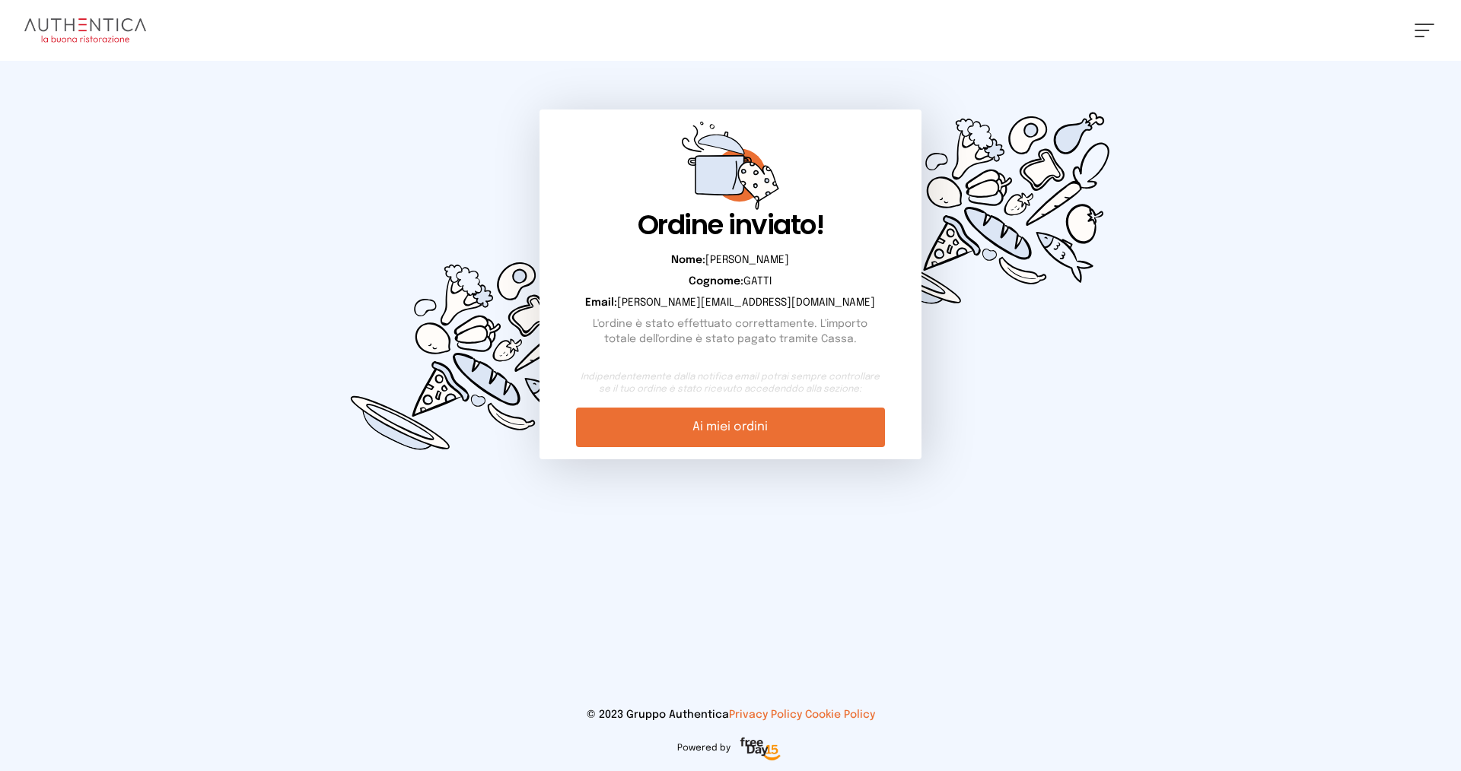
click at [741, 431] on link "Ai miei ordini" at bounding box center [730, 428] width 308 height 40
